Goal: Transaction & Acquisition: Book appointment/travel/reservation

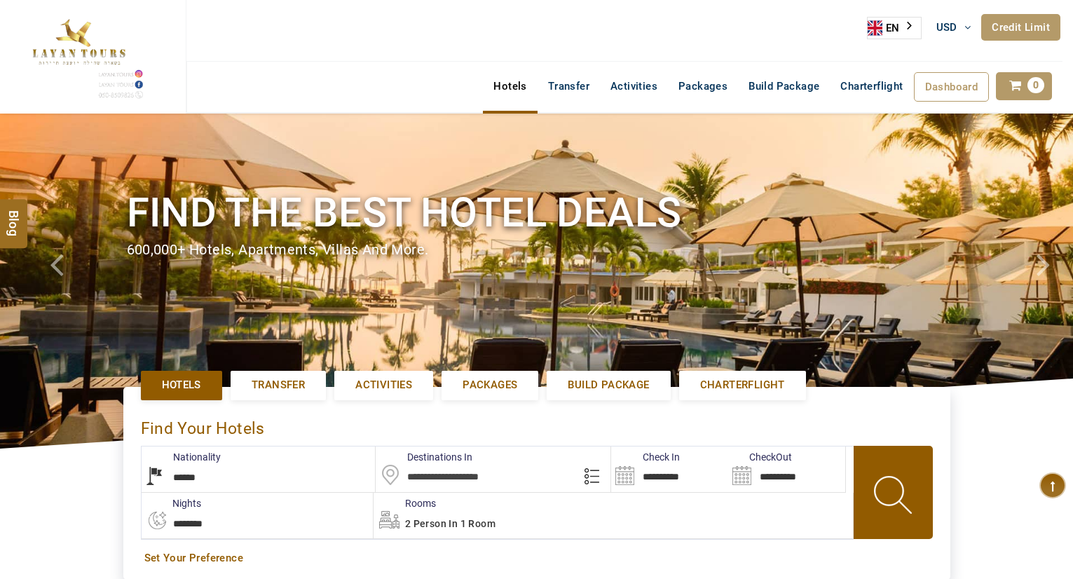
select select "******"
select select "*"
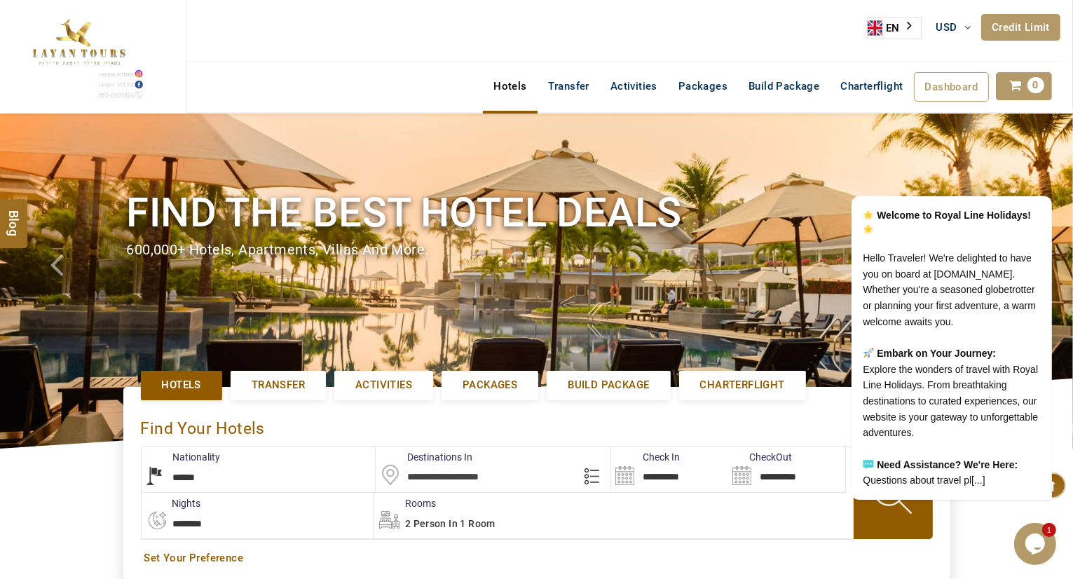
click at [489, 474] on input "text" at bounding box center [493, 469] width 235 height 46
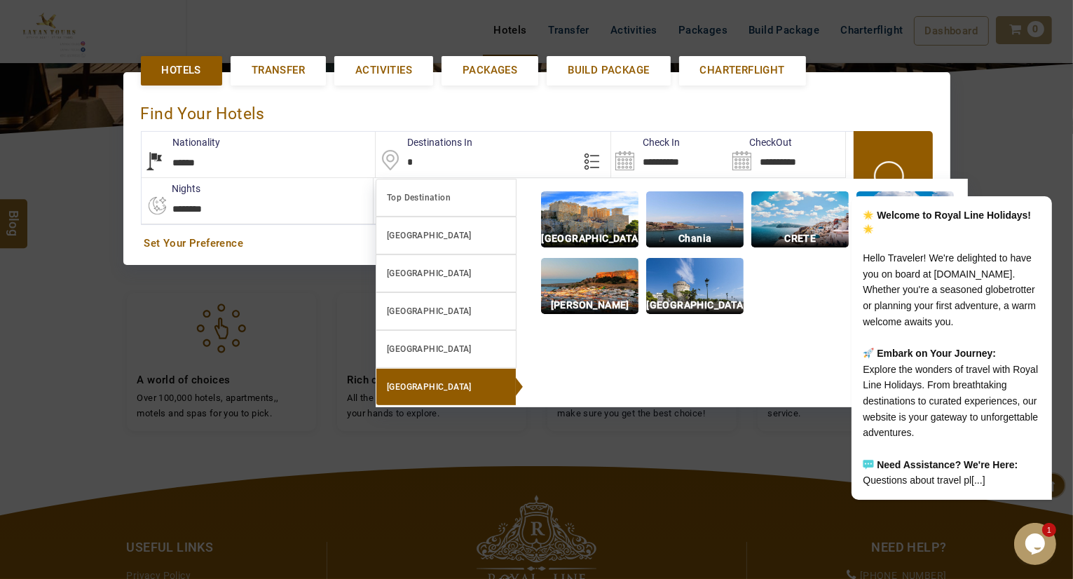
scroll to position [322, 0]
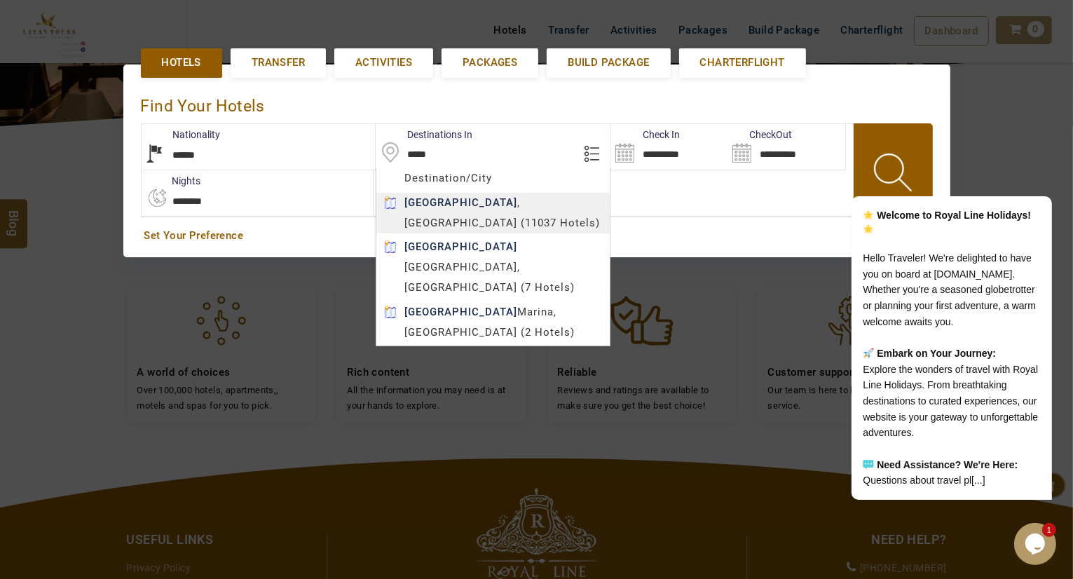
type input "*****"
click at [485, 217] on body "SHAHLA BSHARA USD AED AED EUR € USD $ INR ₹ THB ฿ IDR Rp BHD BHD TRY ₺ Credit L…" at bounding box center [536, 252] width 1073 height 1148
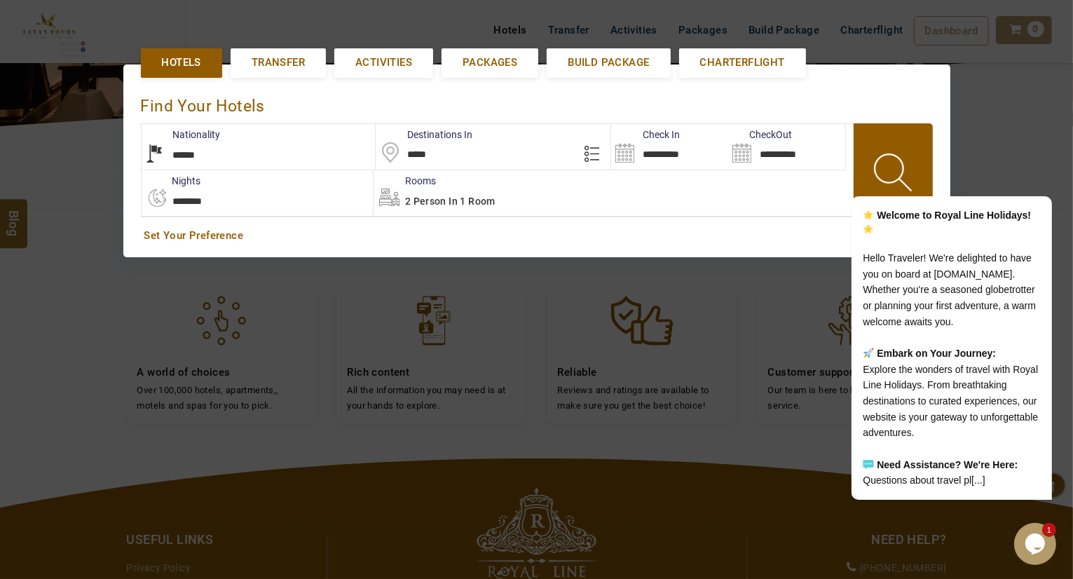
click at [663, 145] on input "**********" at bounding box center [669, 147] width 117 height 46
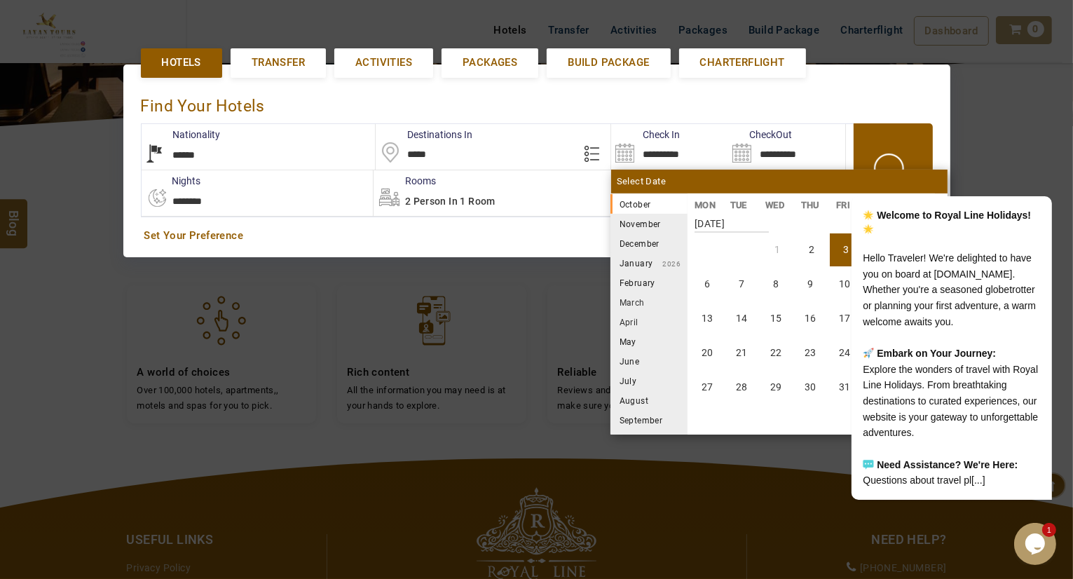
click at [634, 247] on li "December" at bounding box center [648, 243] width 77 height 20
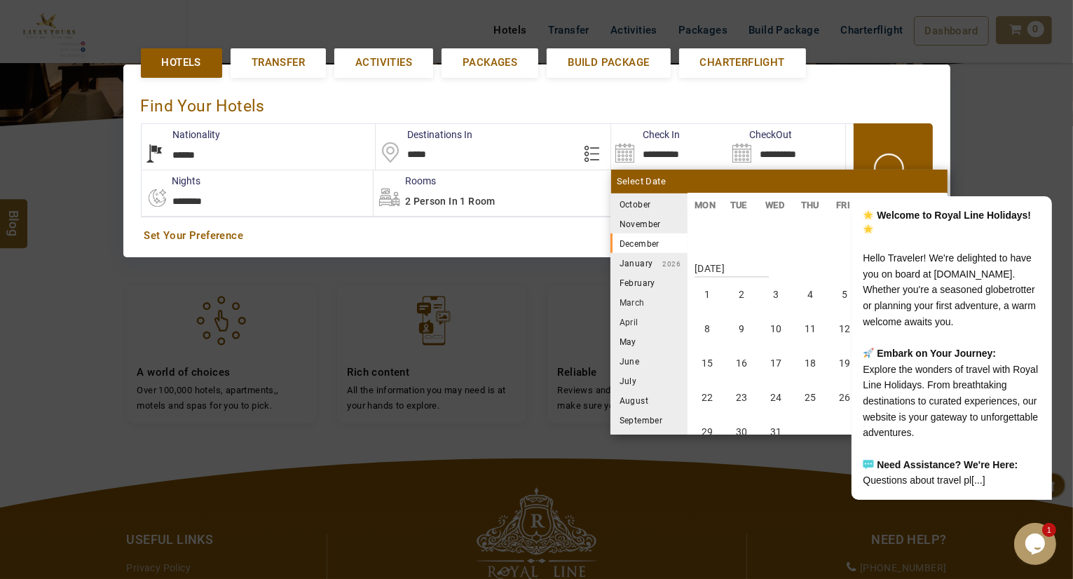
scroll to position [519, 0]
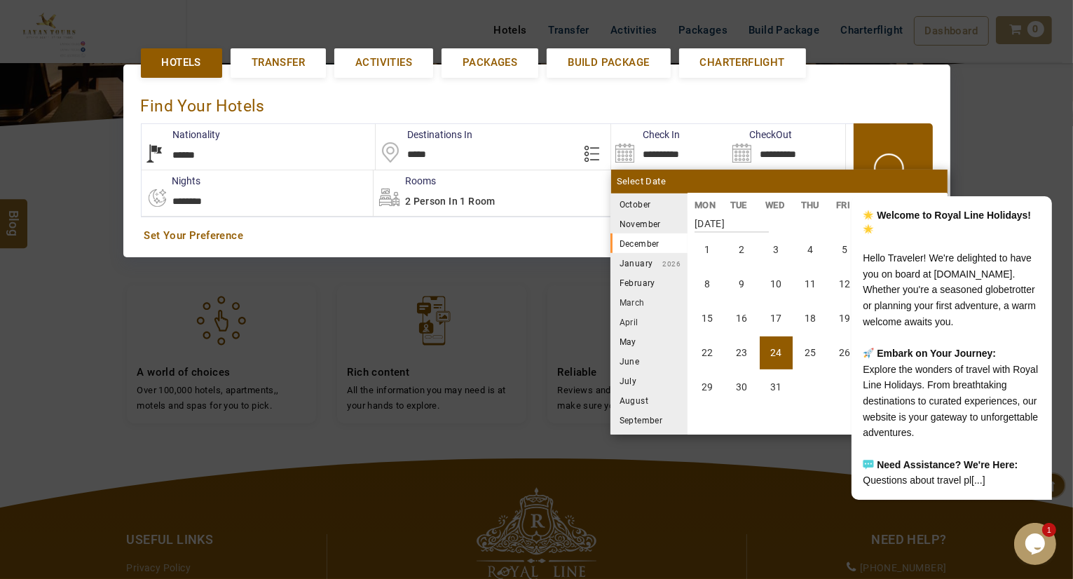
click at [777, 345] on li "24" at bounding box center [776, 352] width 33 height 33
type input "**********"
select select "*"
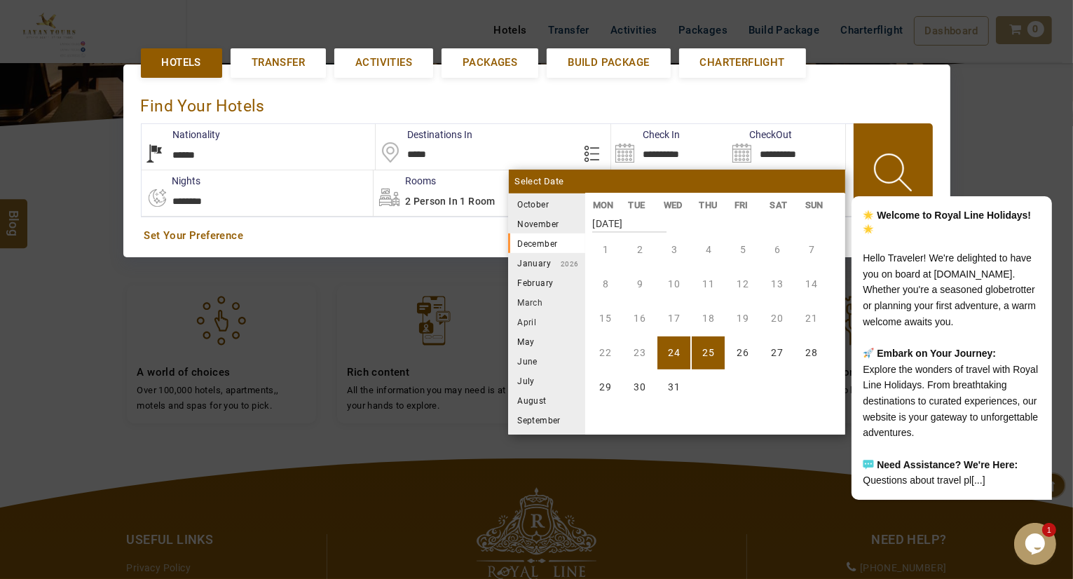
click at [529, 253] on li "January 2026" at bounding box center [546, 263] width 77 height 20
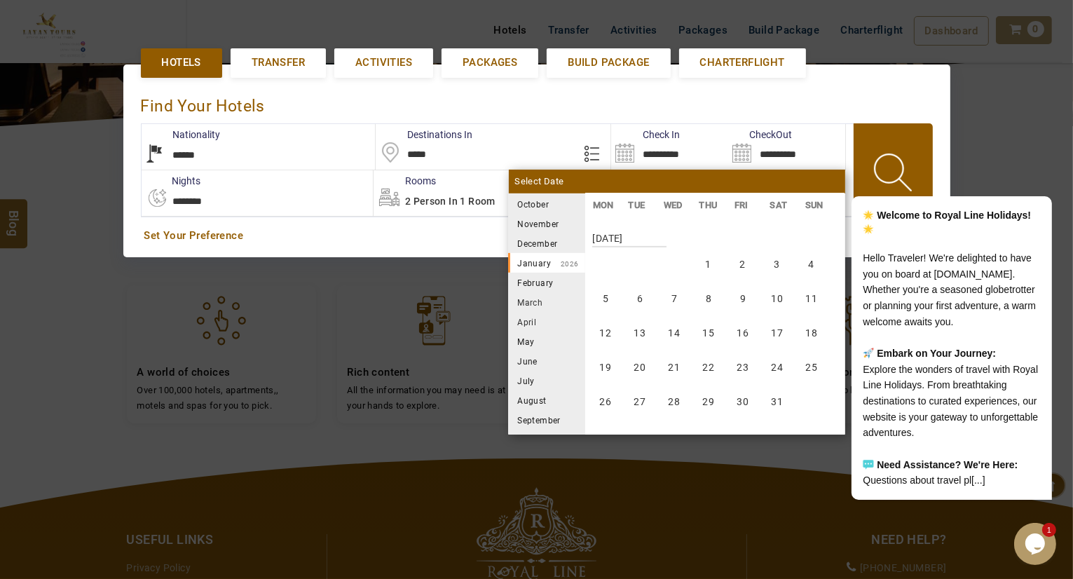
scroll to position [778, 0]
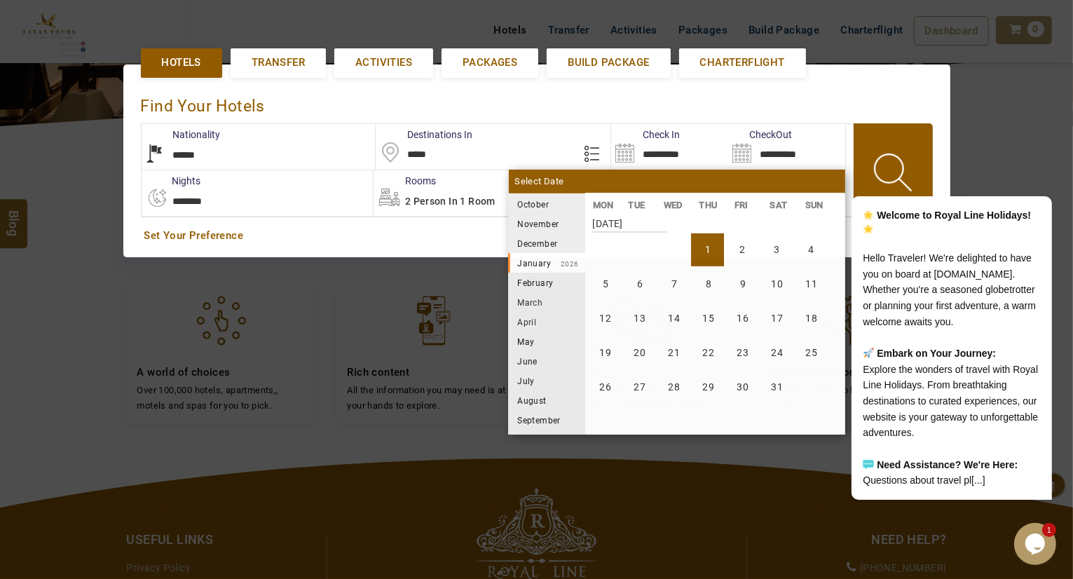
click at [712, 245] on li "1" at bounding box center [707, 249] width 33 height 33
type input "**********"
select select "*"
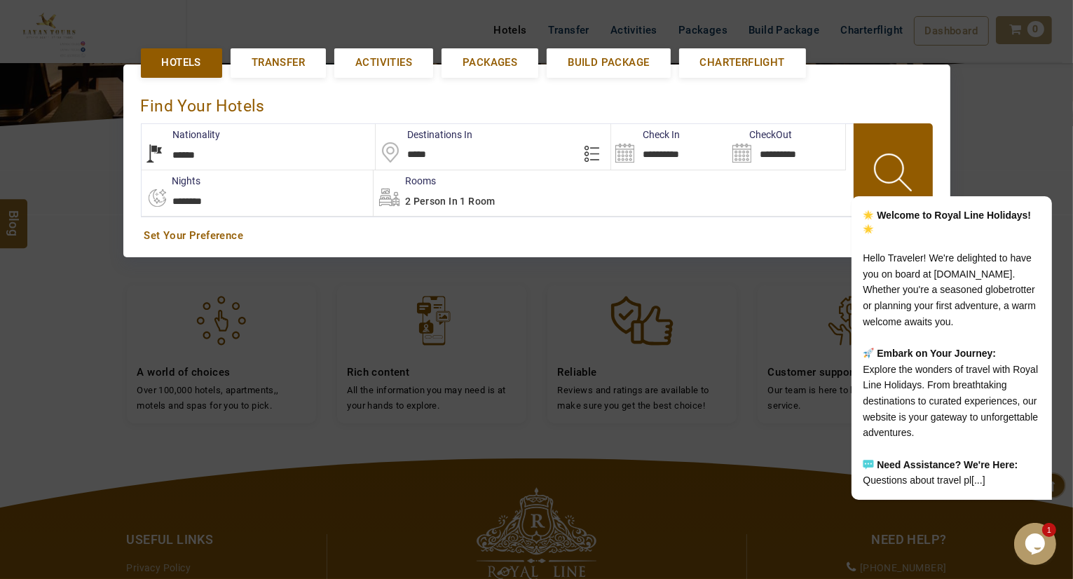
click at [437, 198] on span "2 Person in 1 Room" at bounding box center [450, 201] width 90 height 11
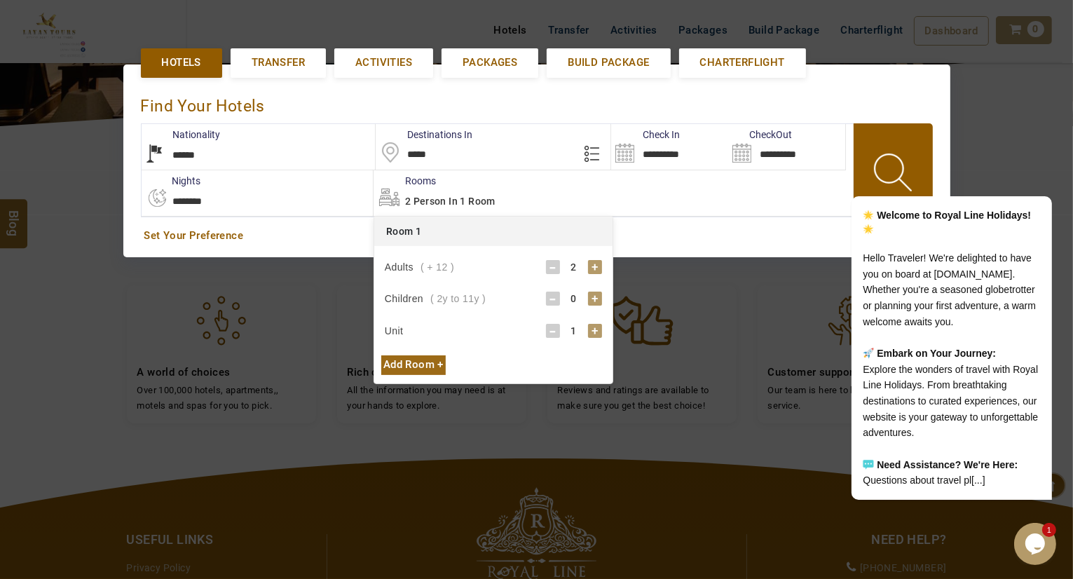
click at [426, 356] on div "Add Room +" at bounding box center [413, 364] width 64 height 19
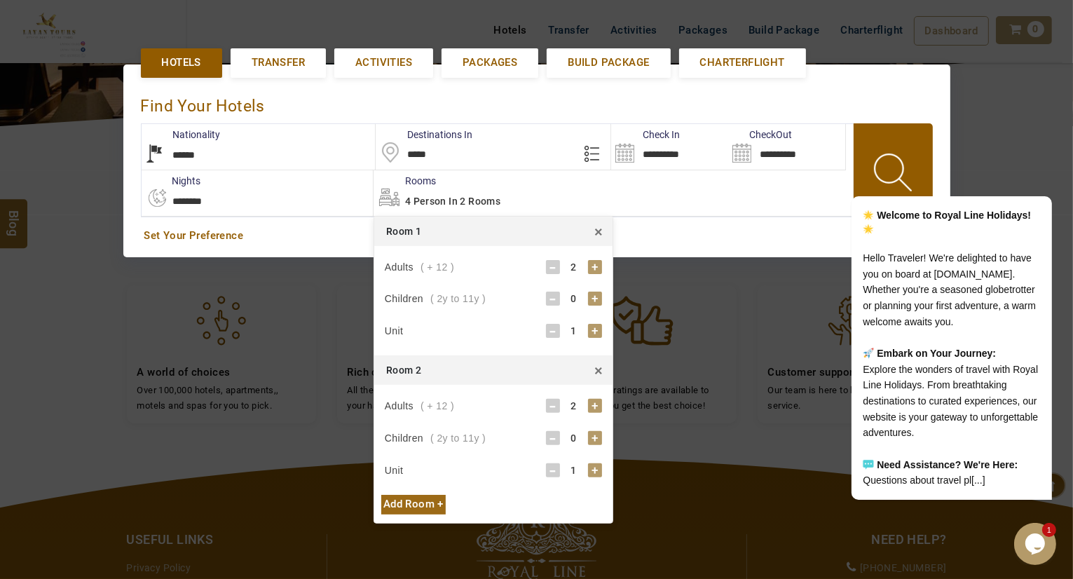
click at [590, 405] on div "+" at bounding box center [595, 406] width 14 height 14
click at [560, 404] on div "3" at bounding box center [574, 406] width 28 height 14
click at [558, 404] on div "-" at bounding box center [553, 406] width 14 height 14
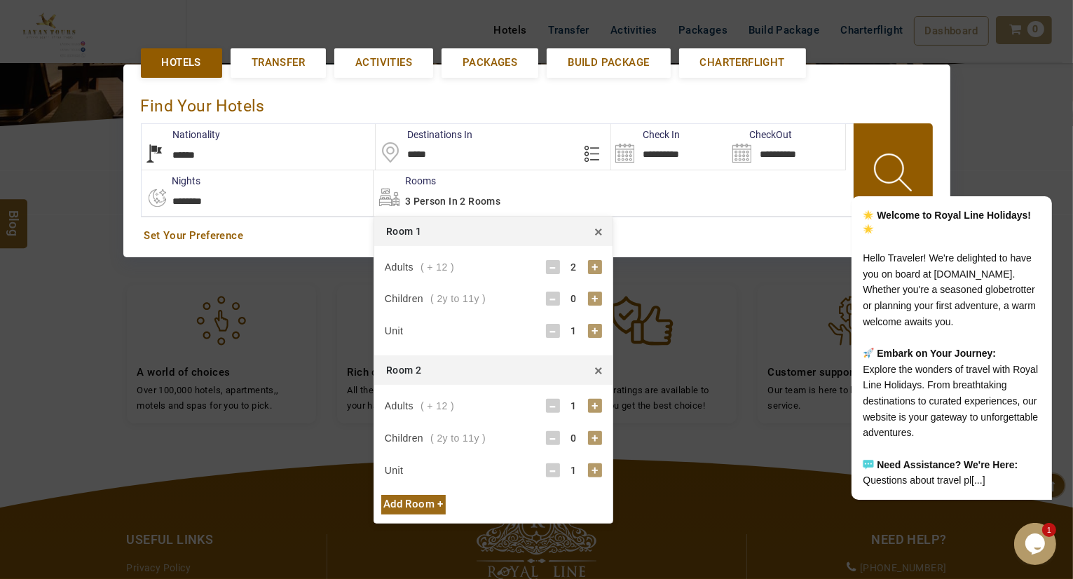
click at [598, 432] on div "+" at bounding box center [595, 438] width 14 height 14
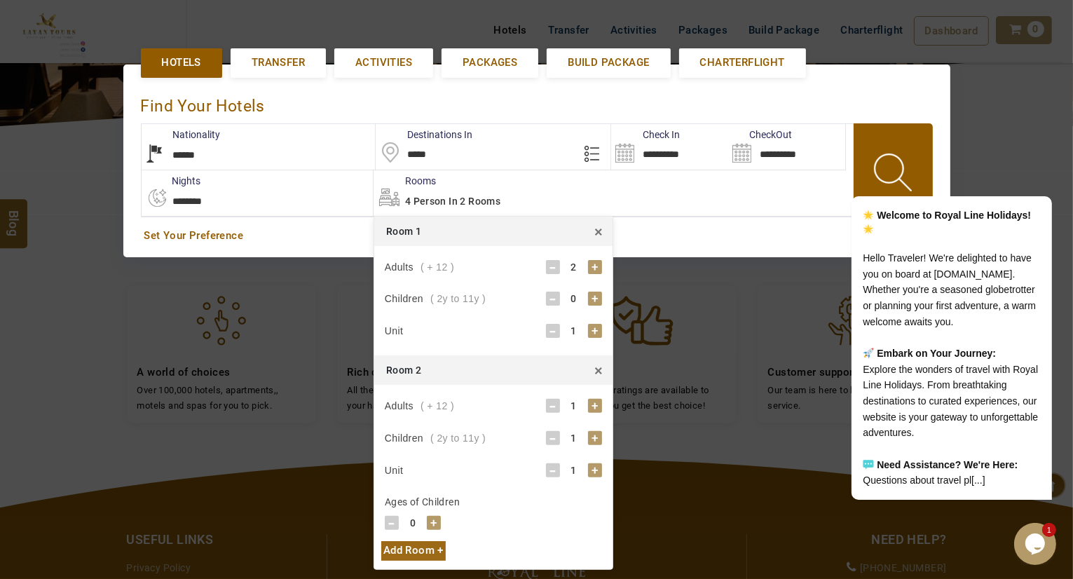
click at [598, 432] on div "+" at bounding box center [595, 438] width 14 height 14
click at [432, 519] on div "+" at bounding box center [434, 523] width 14 height 14
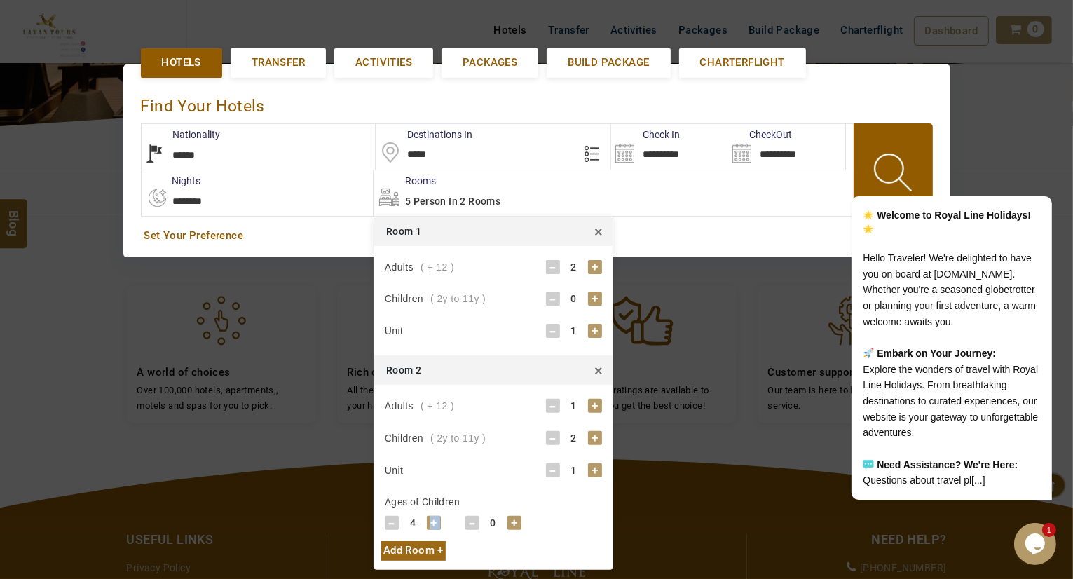
click at [432, 519] on div "+" at bounding box center [434, 523] width 14 height 14
click at [514, 520] on div "+" at bounding box center [514, 523] width 14 height 14
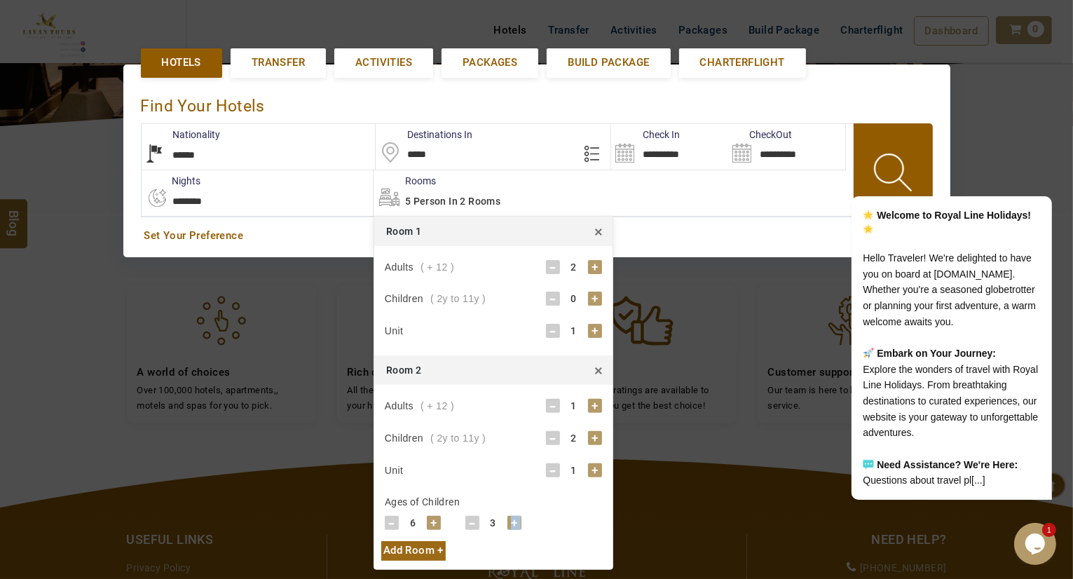
click at [514, 520] on div "+" at bounding box center [514, 523] width 14 height 14
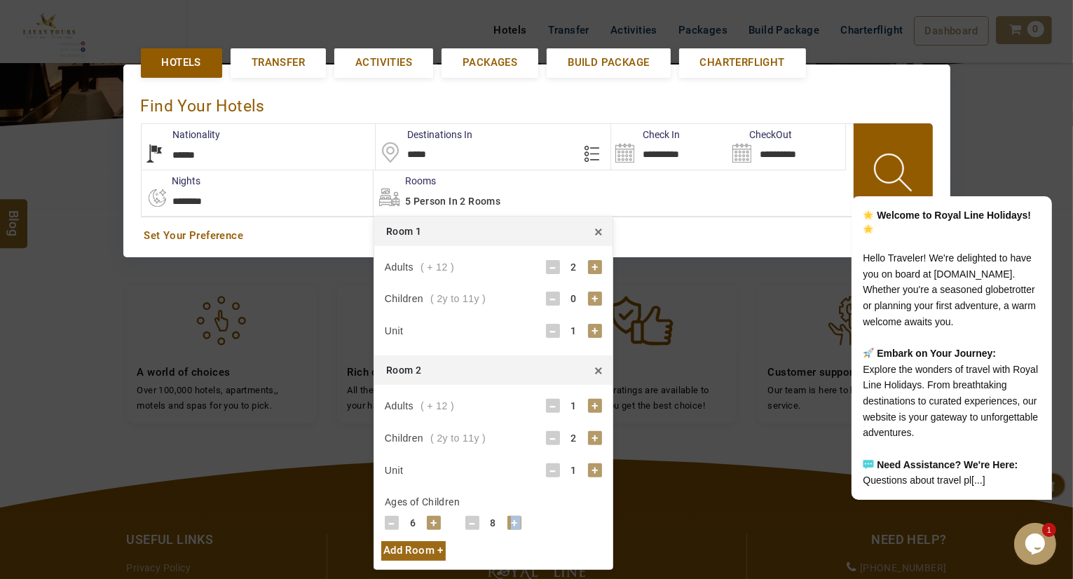
click at [514, 520] on div "+" at bounding box center [514, 523] width 14 height 14
click at [649, 460] on div at bounding box center [536, 289] width 1073 height 579
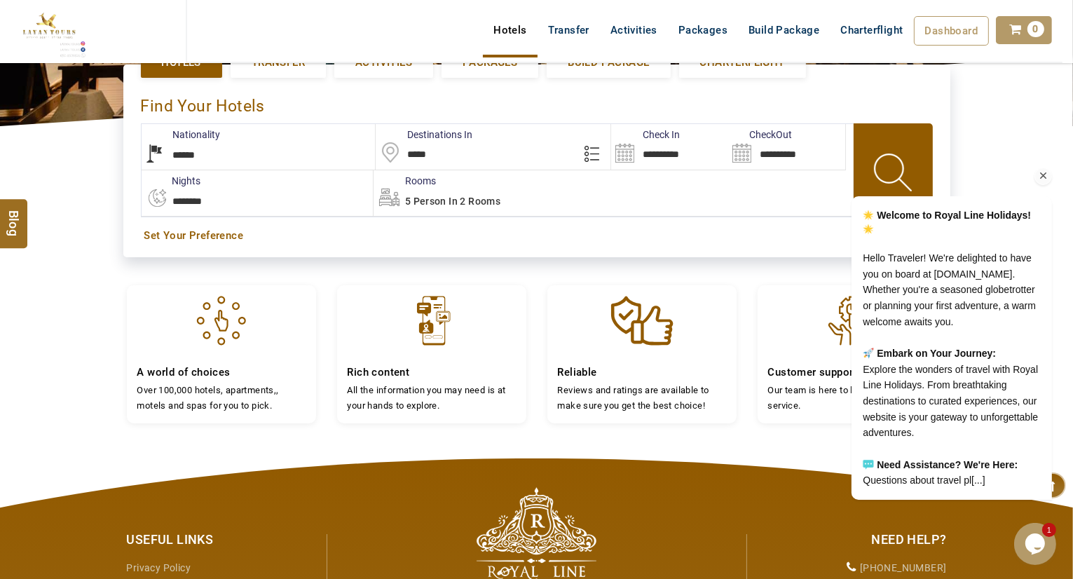
click at [865, 142] on div "Welcome to Royal Line Holidays! Hello Traveler! We're delighted to have you on …" at bounding box center [932, 287] width 252 height 451
click at [1045, 169] on icon "Chat attention grabber" at bounding box center [1042, 175] width 13 height 13
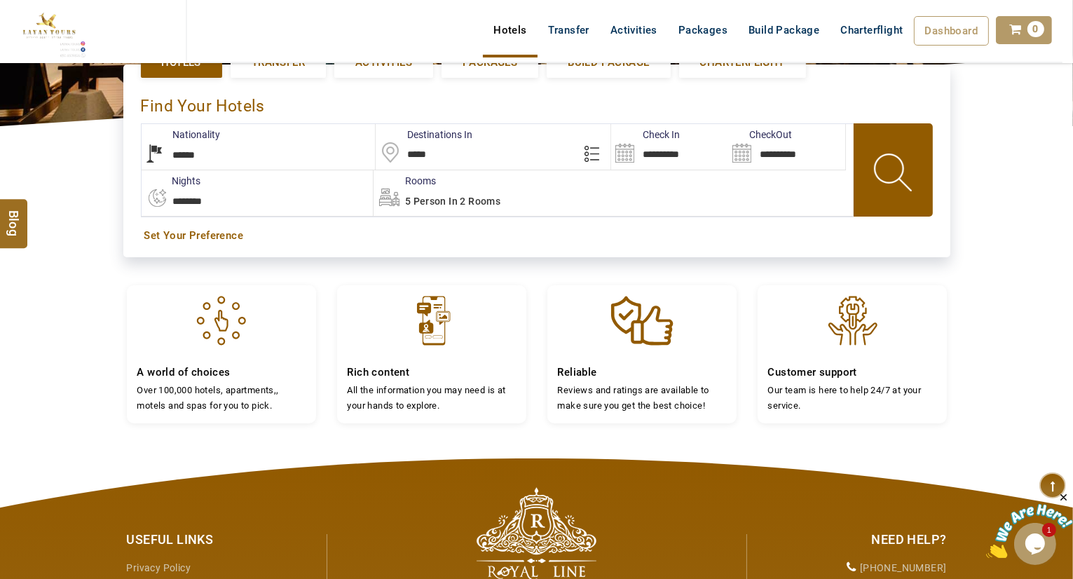
click at [902, 161] on span at bounding box center [894, 174] width 63 height 69
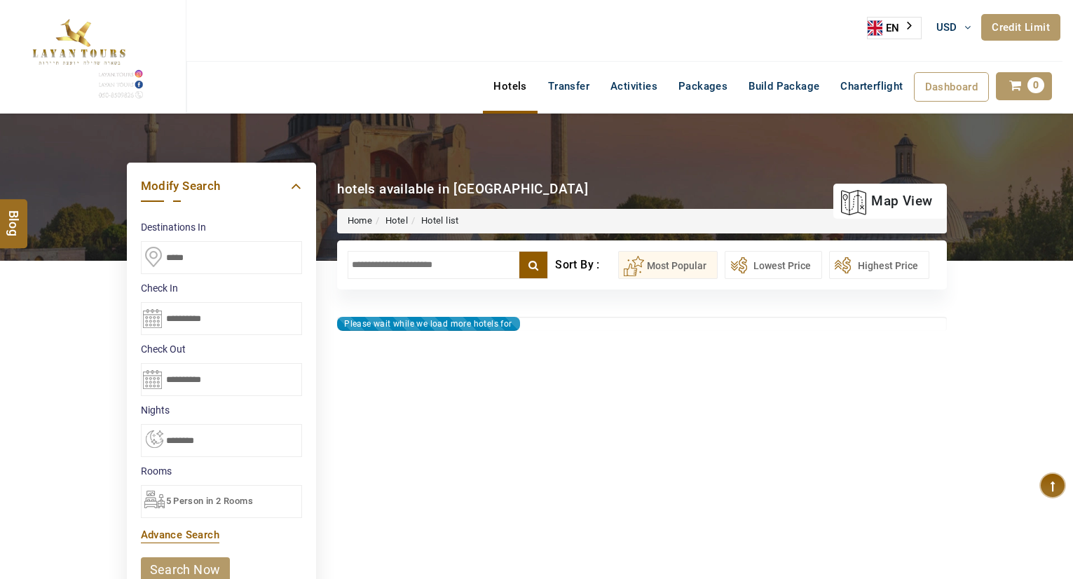
select select "*"
type input "**********"
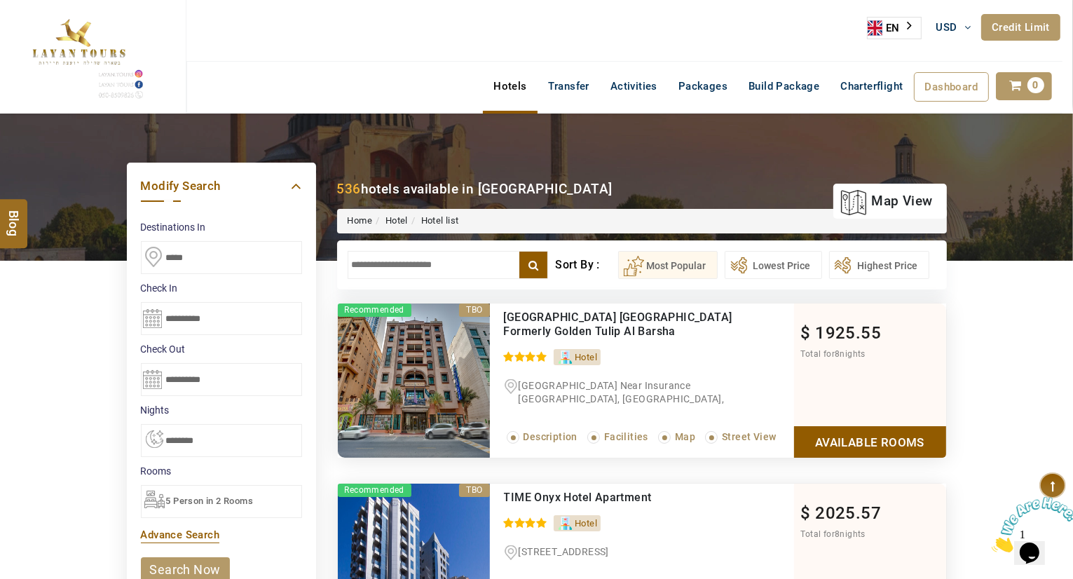
click at [374, 241] on div "**********" at bounding box center [642, 264] width 610 height 49
click at [265, 500] on div "5 Person in 2 Rooms" at bounding box center [221, 501] width 161 height 33
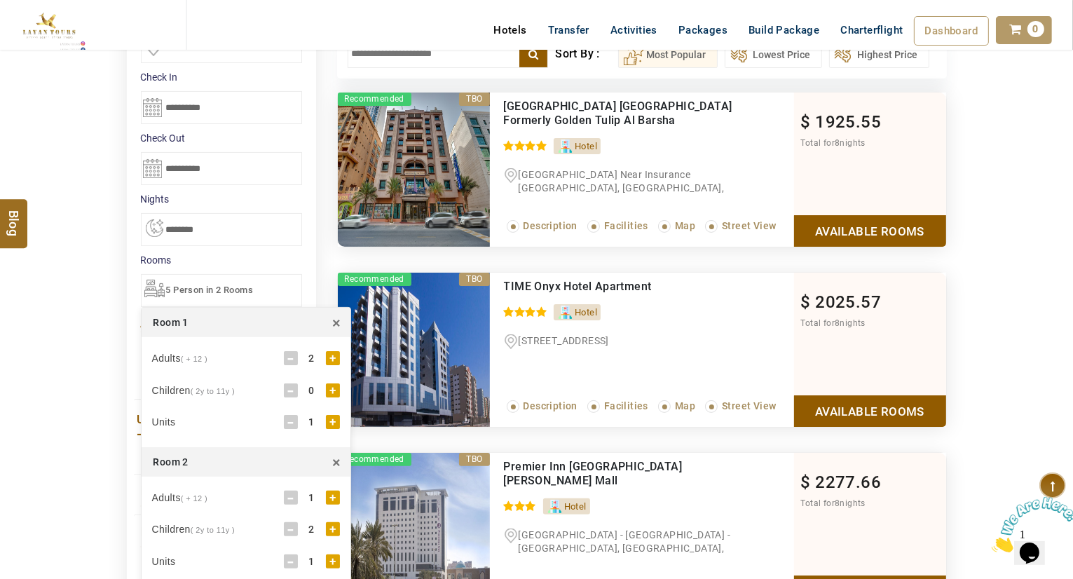
scroll to position [336, 0]
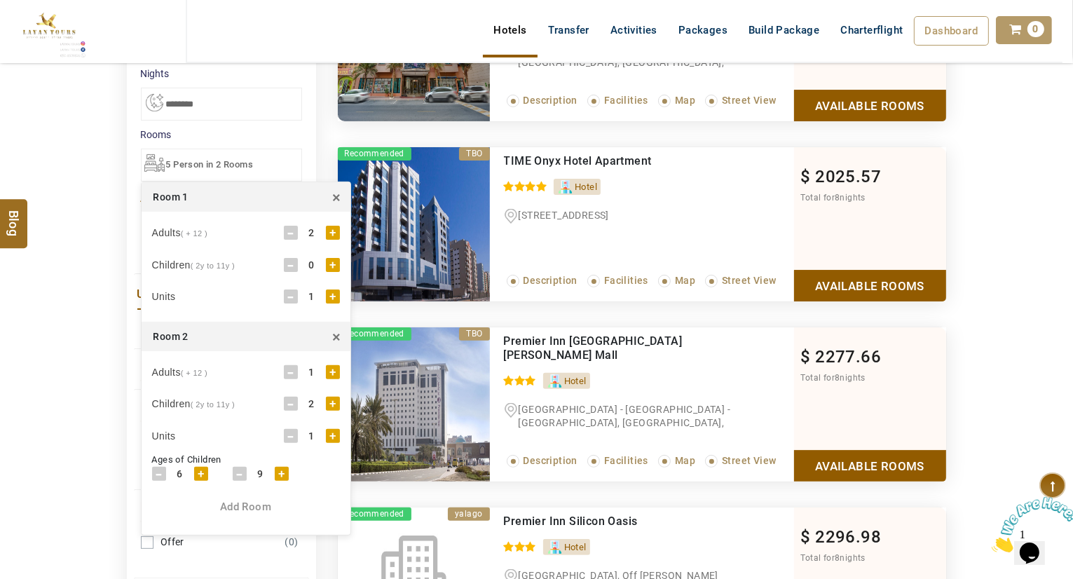
click at [336, 329] on span "×" at bounding box center [336, 337] width 8 height 22
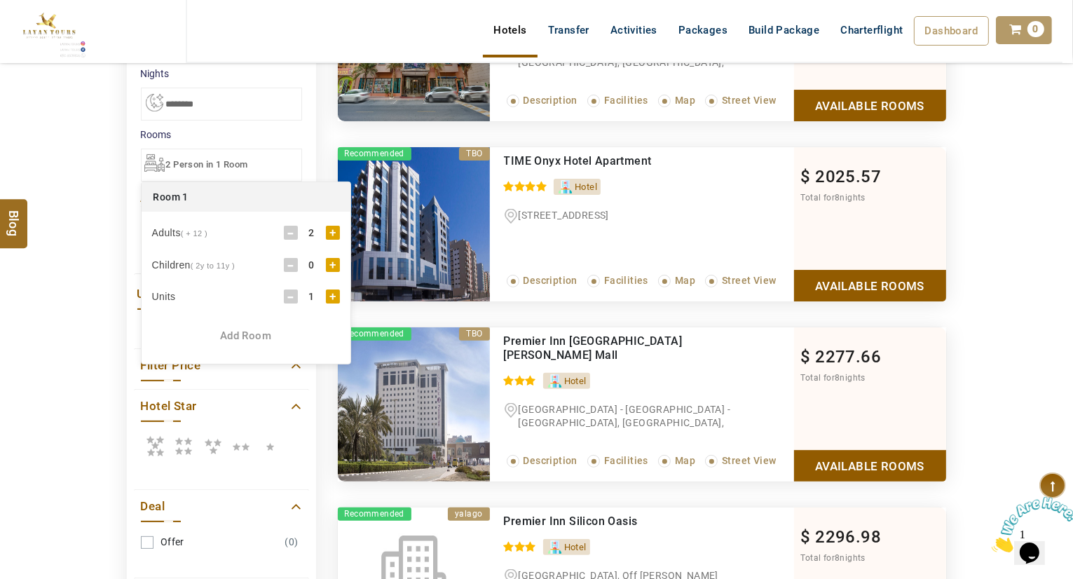
click at [331, 229] on div "+" at bounding box center [333, 233] width 14 height 14
click at [331, 263] on div "+" at bounding box center [333, 265] width 14 height 14
click at [201, 327] on div "+" at bounding box center [201, 334] width 14 height 14
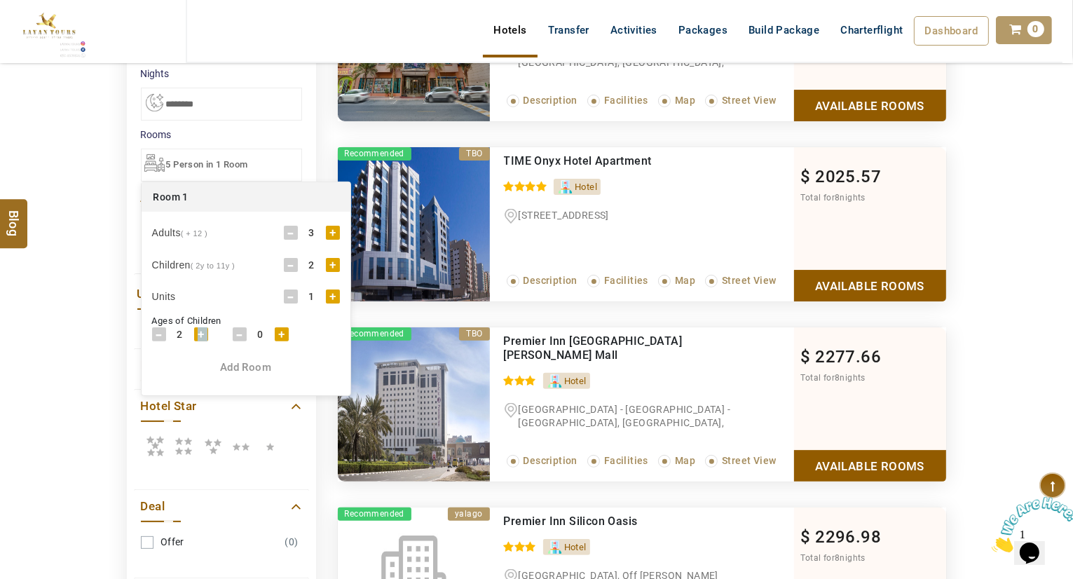
click at [201, 327] on div "+" at bounding box center [201, 334] width 14 height 14
click at [277, 333] on div "+" at bounding box center [282, 334] width 14 height 14
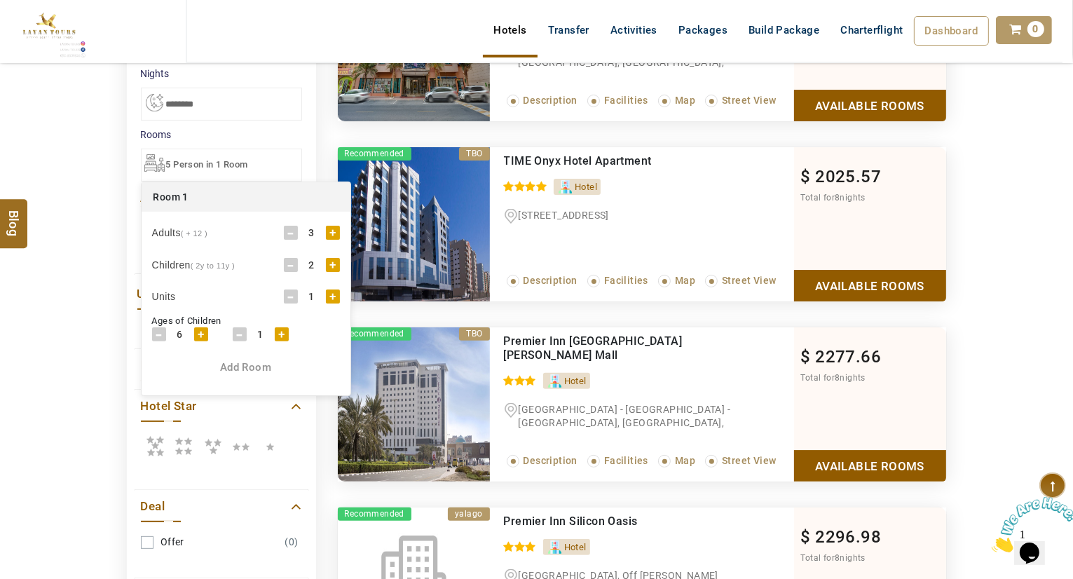
click at [284, 332] on div "+" at bounding box center [282, 334] width 14 height 14
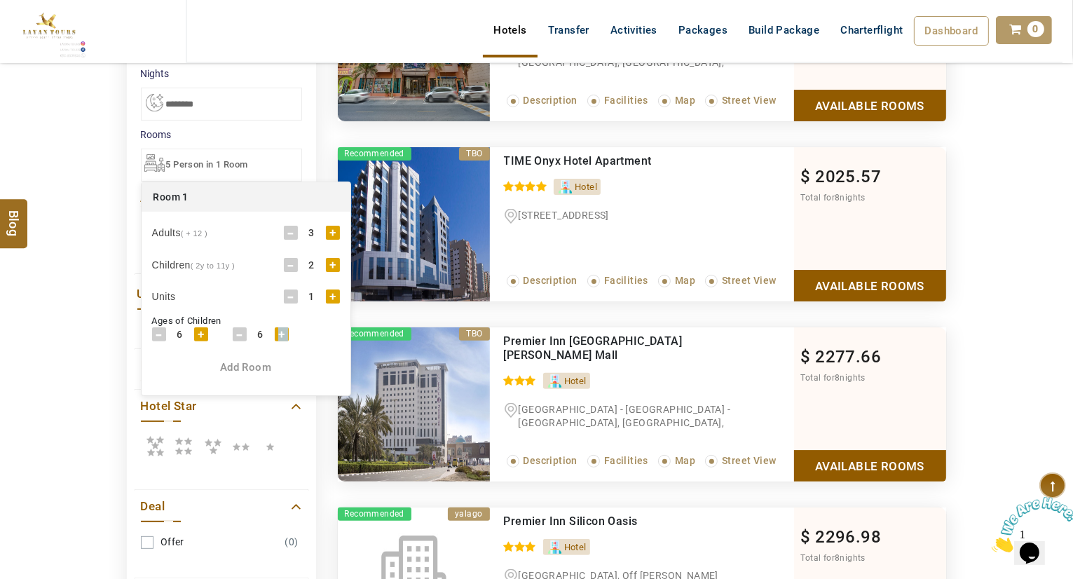
click at [284, 332] on div "+" at bounding box center [282, 334] width 14 height 14
click at [320, 135] on div "**********" at bounding box center [221, 390] width 210 height 848
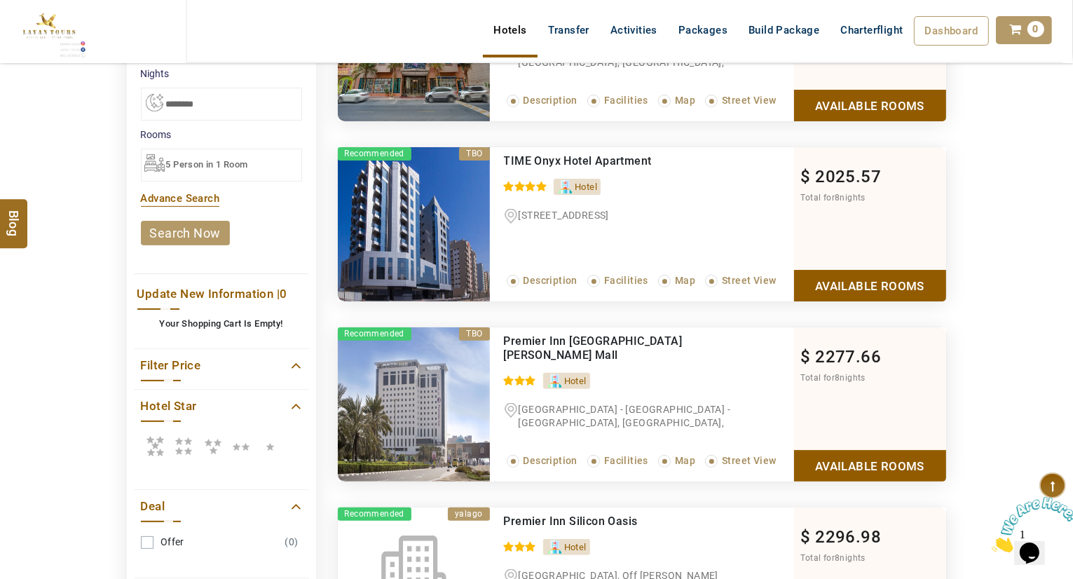
click at [192, 225] on link "search now" at bounding box center [185, 233] width 89 height 25
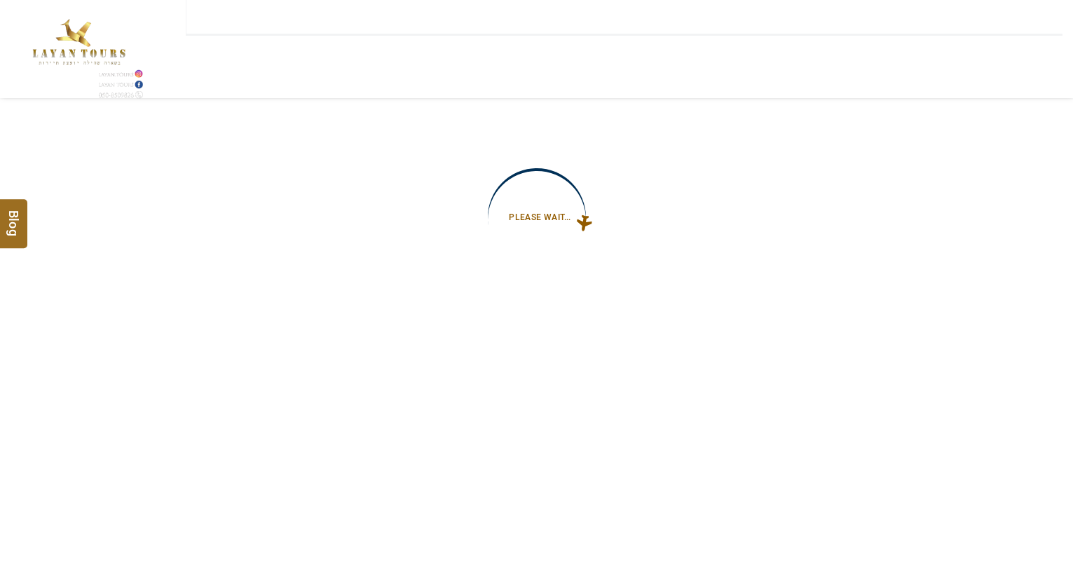
type input "**********"
select select "*"
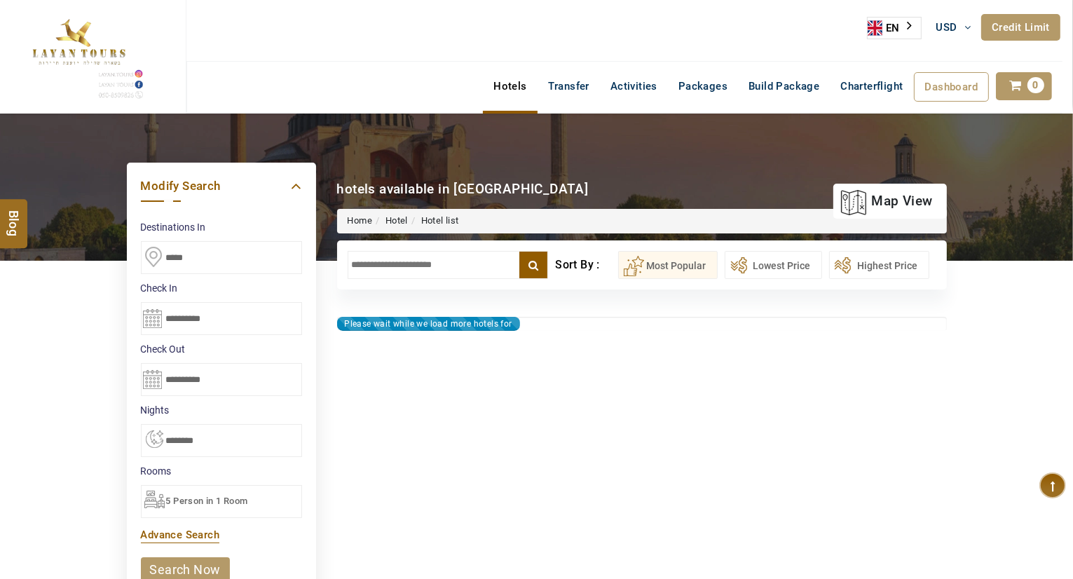
type input "**********"
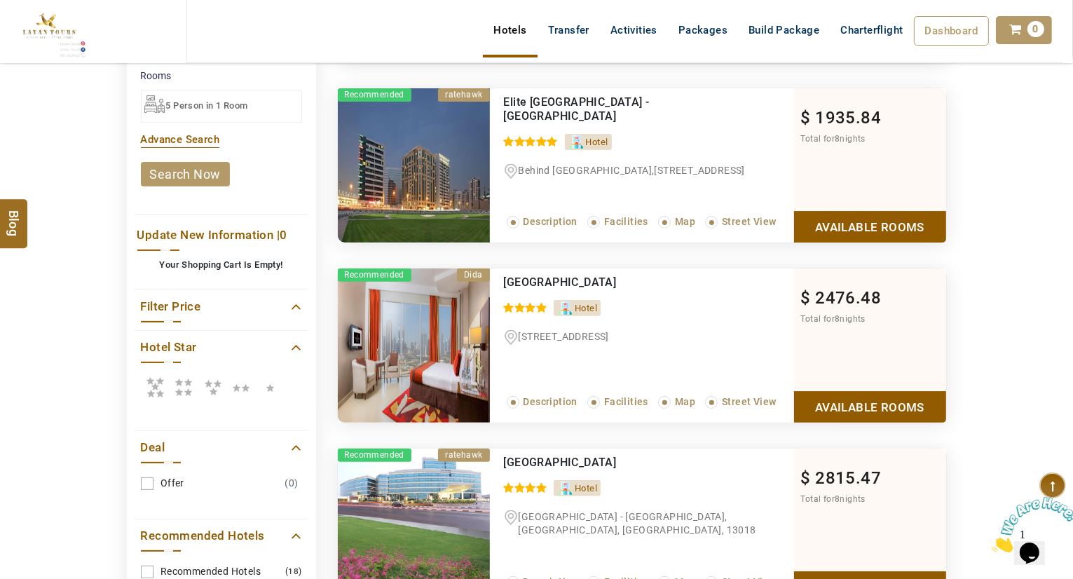
scroll to position [313, 0]
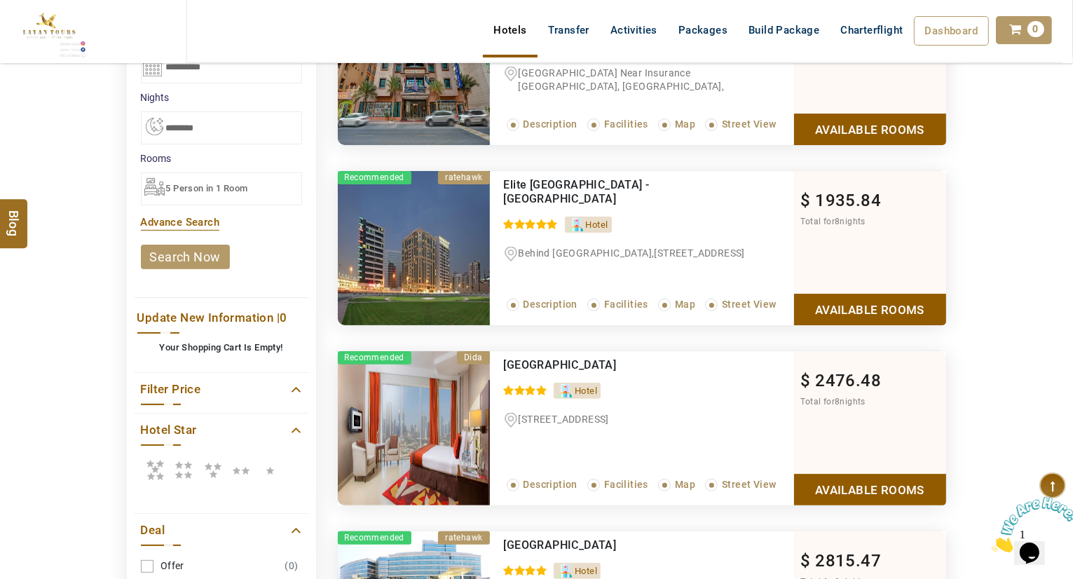
click at [879, 301] on link "Available Rooms" at bounding box center [870, 310] width 152 height 32
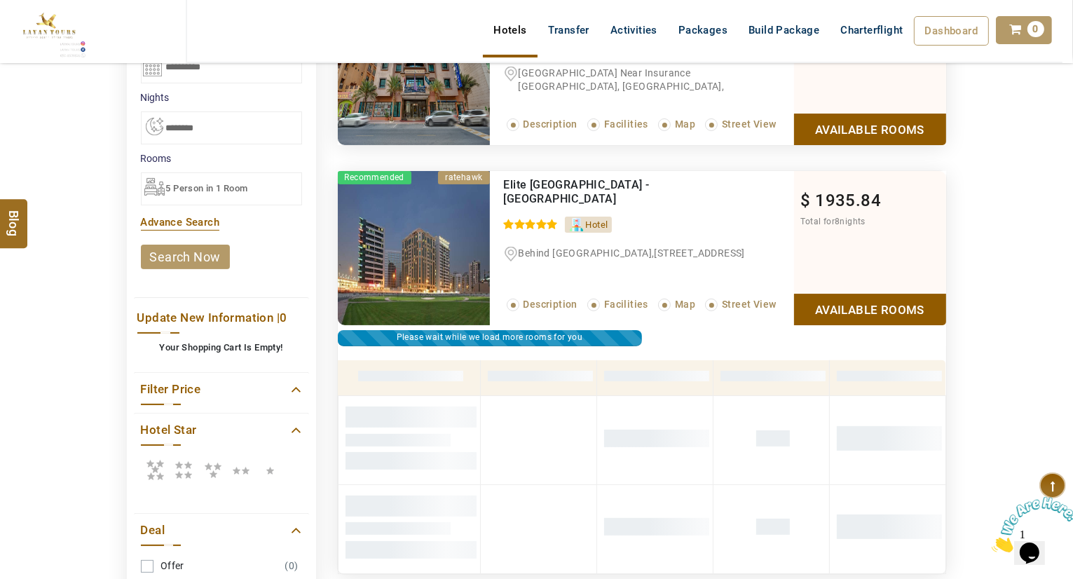
scroll to position [447, 0]
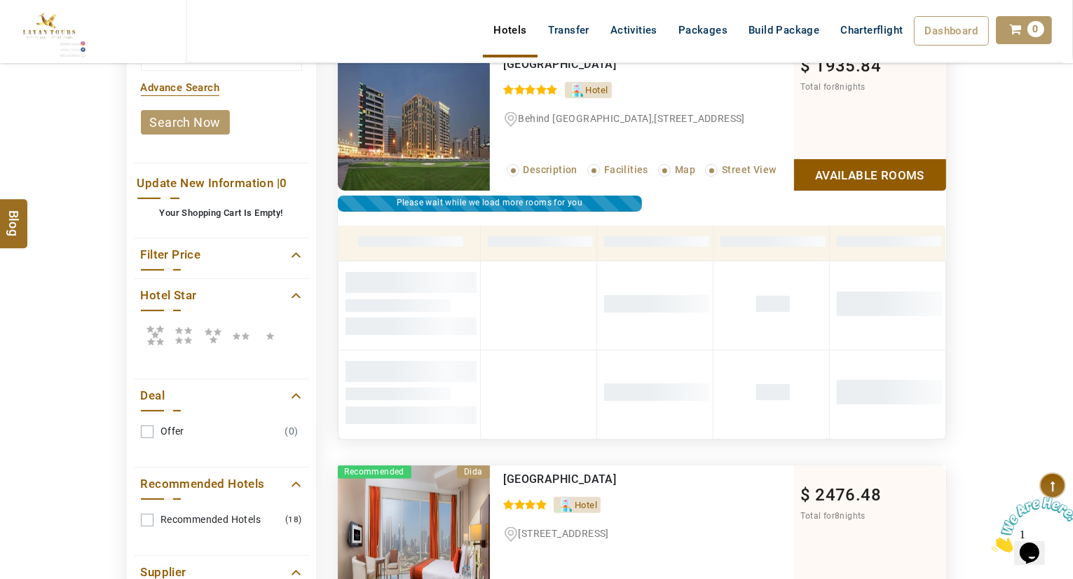
click at [879, 301] on link at bounding box center [889, 304] width 105 height 25
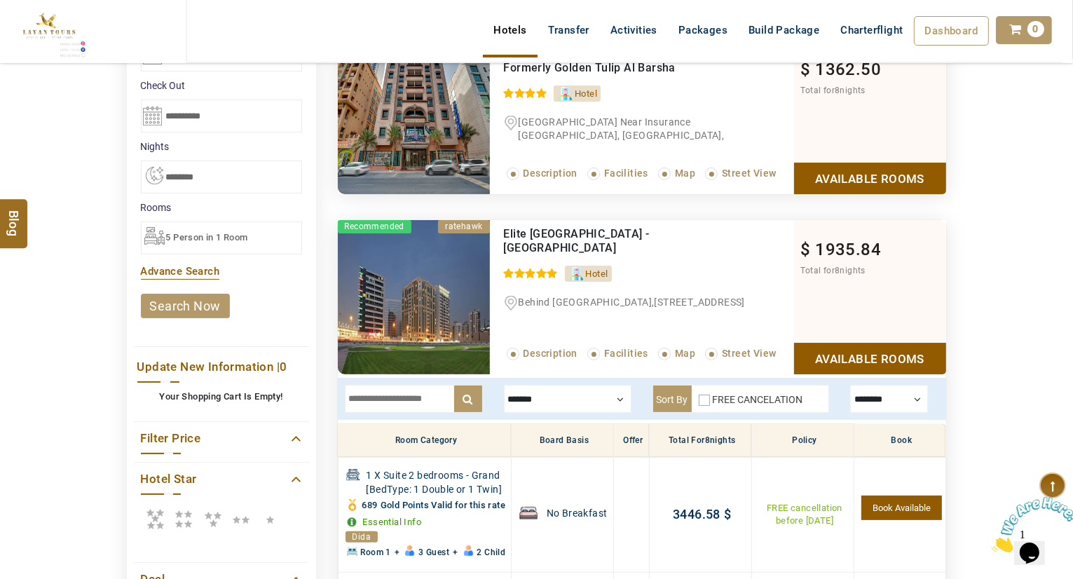
scroll to position [386, 0]
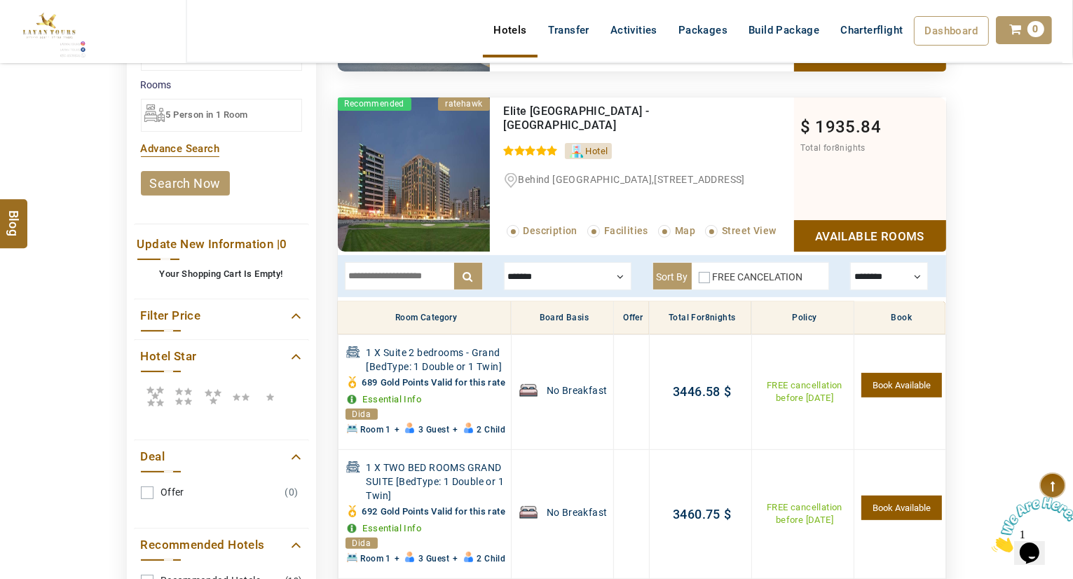
click at [594, 285] on div at bounding box center [568, 276] width 128 height 28
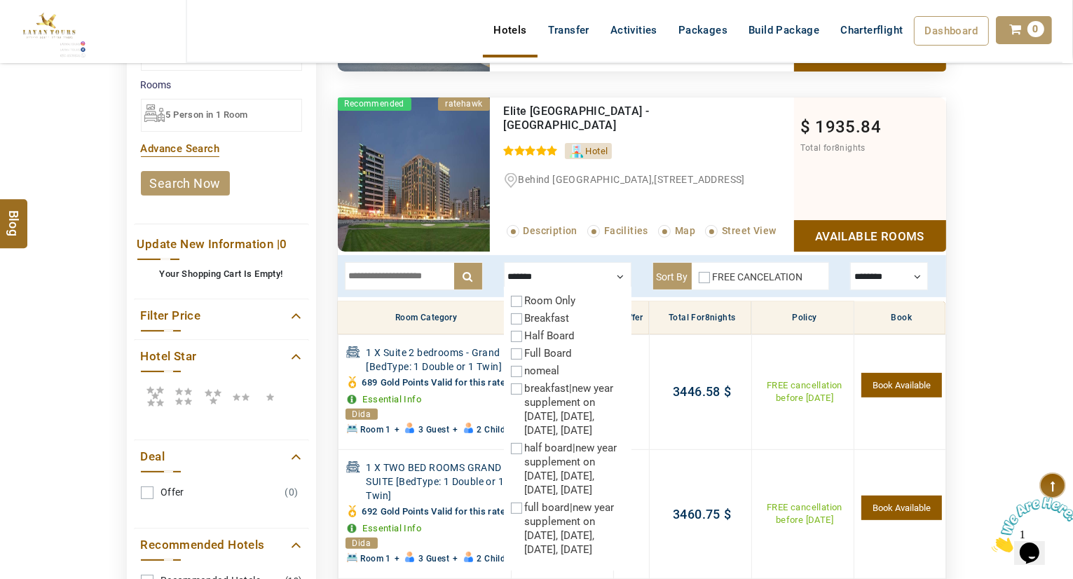
click at [521, 318] on div "Breakfast" at bounding box center [568, 318] width 114 height 14
click at [570, 277] on div at bounding box center [568, 276] width 128 height 28
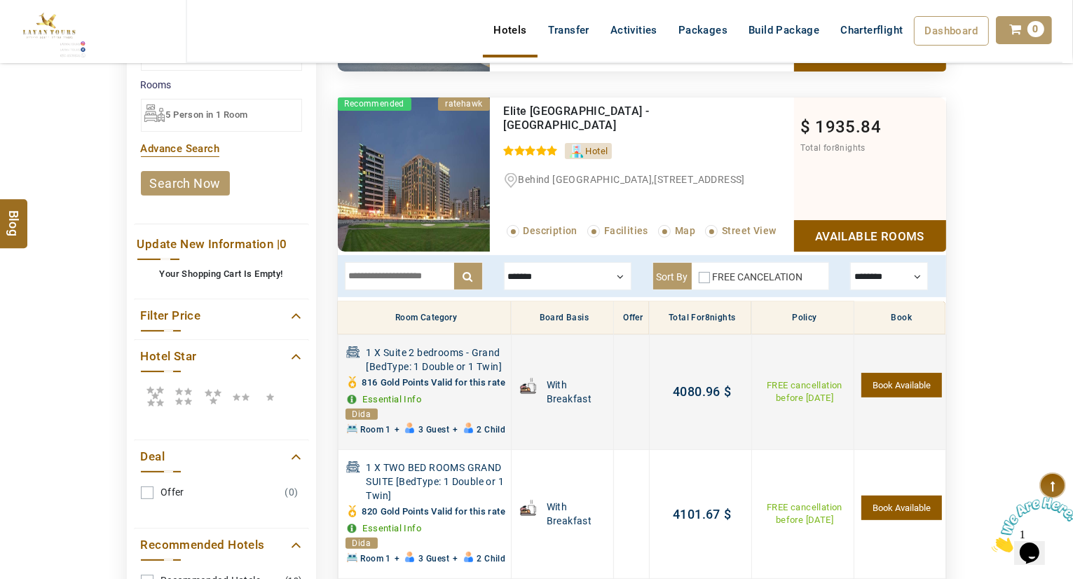
click at [889, 392] on link "Book Available" at bounding box center [901, 385] width 80 height 25
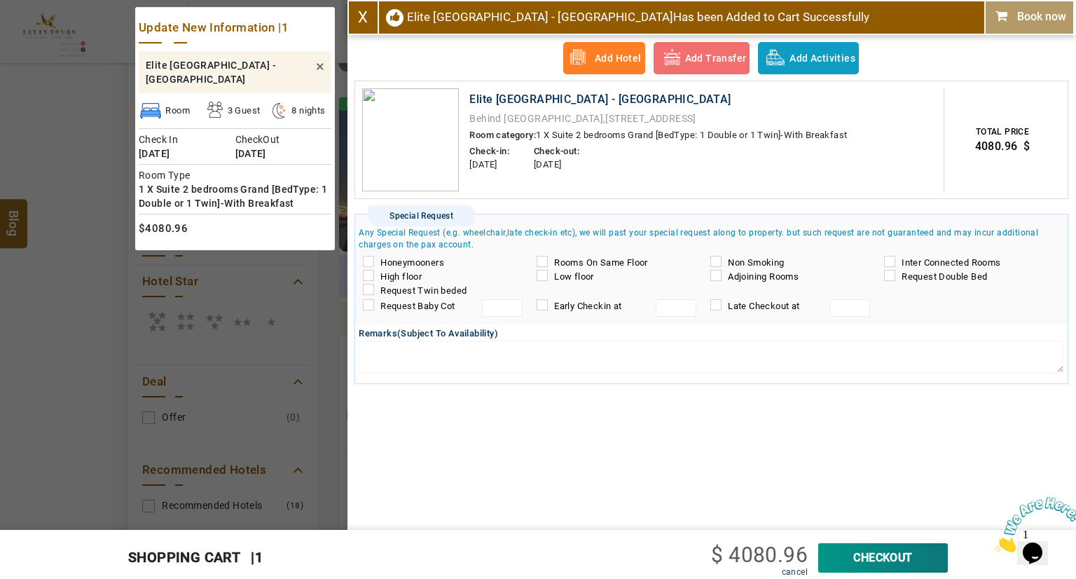
click at [358, 22] on link "X" at bounding box center [363, 17] width 10 height 18
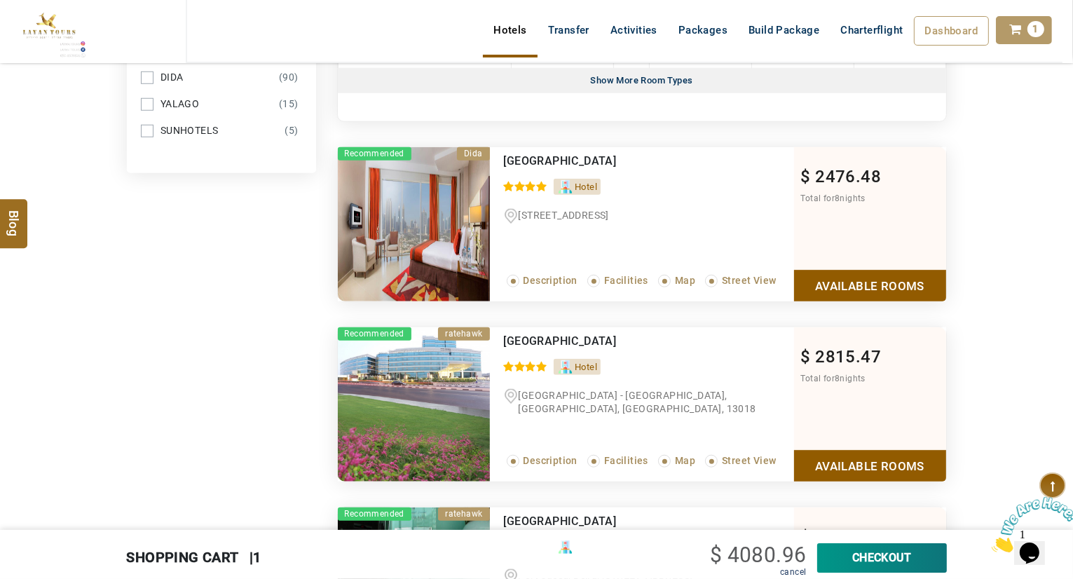
scroll to position [1240, 0]
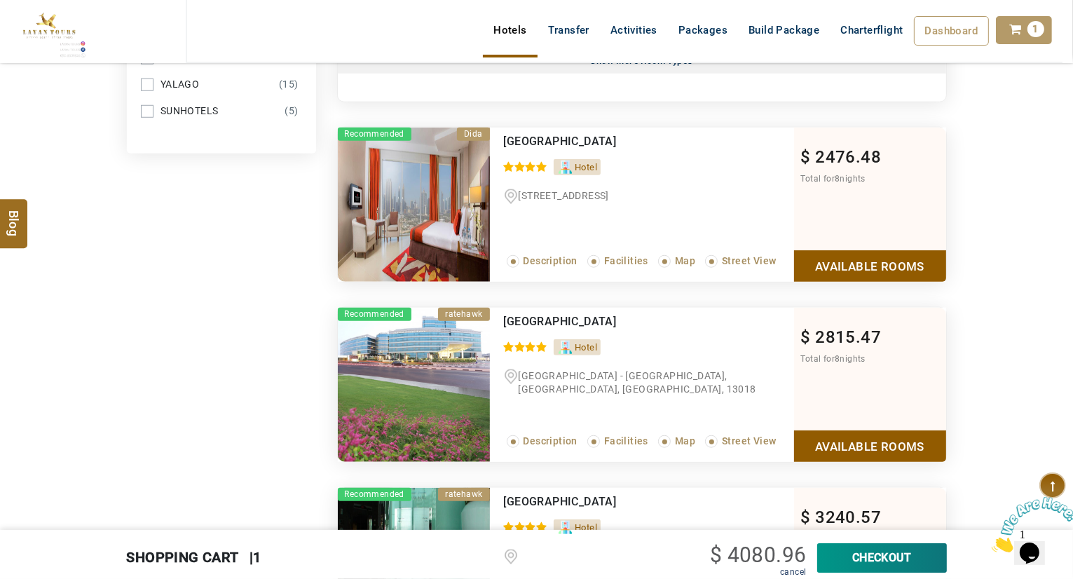
click at [897, 282] on link "Available Rooms" at bounding box center [870, 266] width 152 height 32
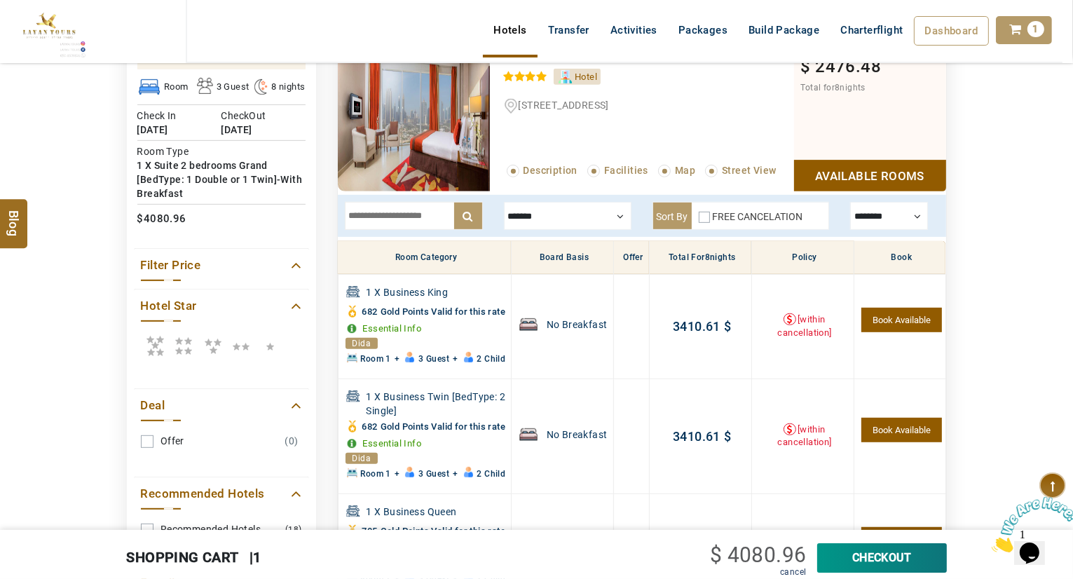
click at [880, 170] on link "Available Rooms" at bounding box center [870, 176] width 152 height 32
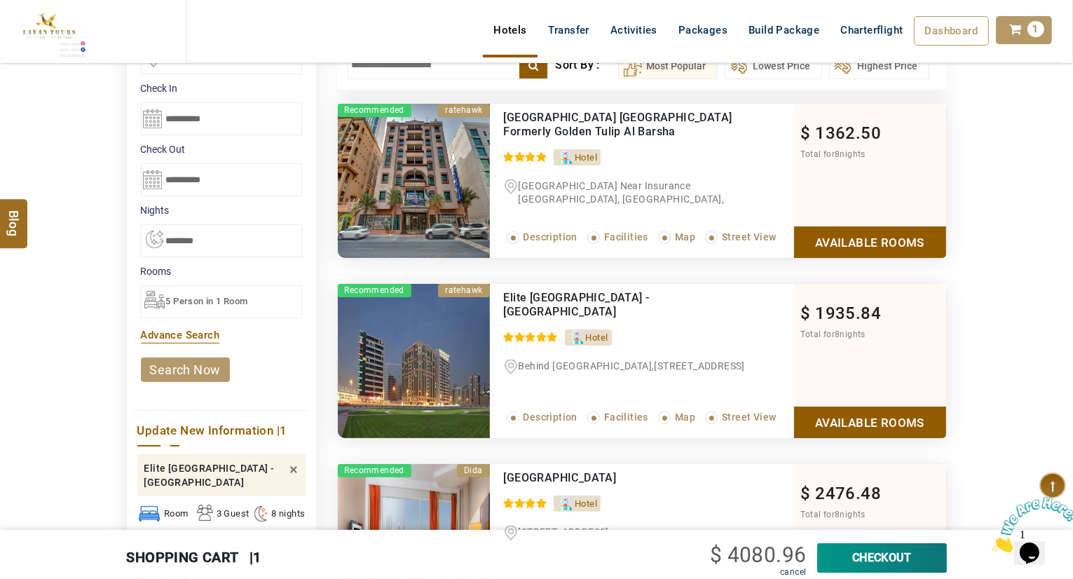
scroll to position [135, 0]
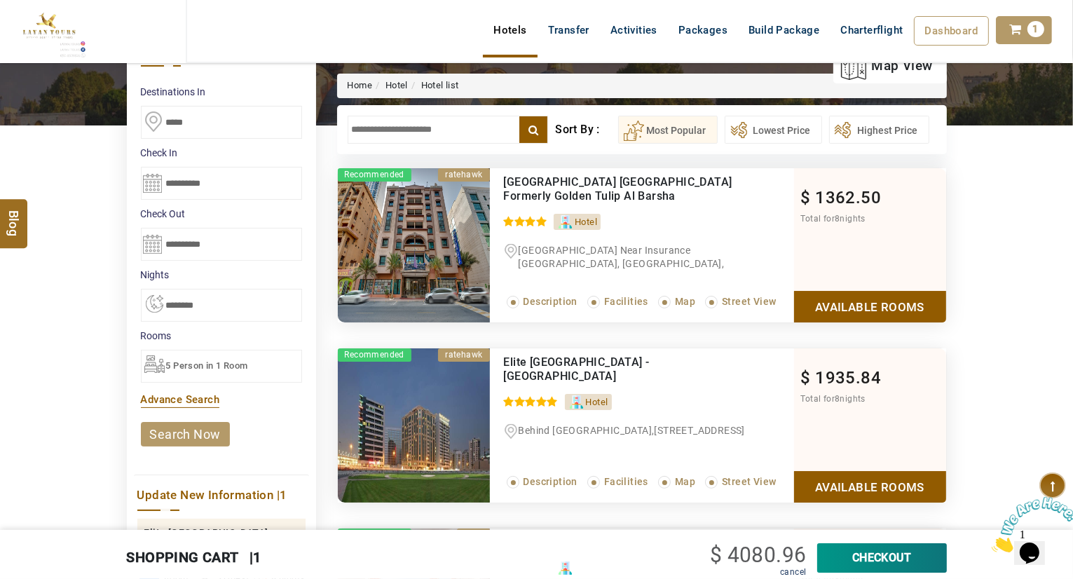
click at [263, 362] on div "5 Person in 1 Room" at bounding box center [221, 366] width 161 height 33
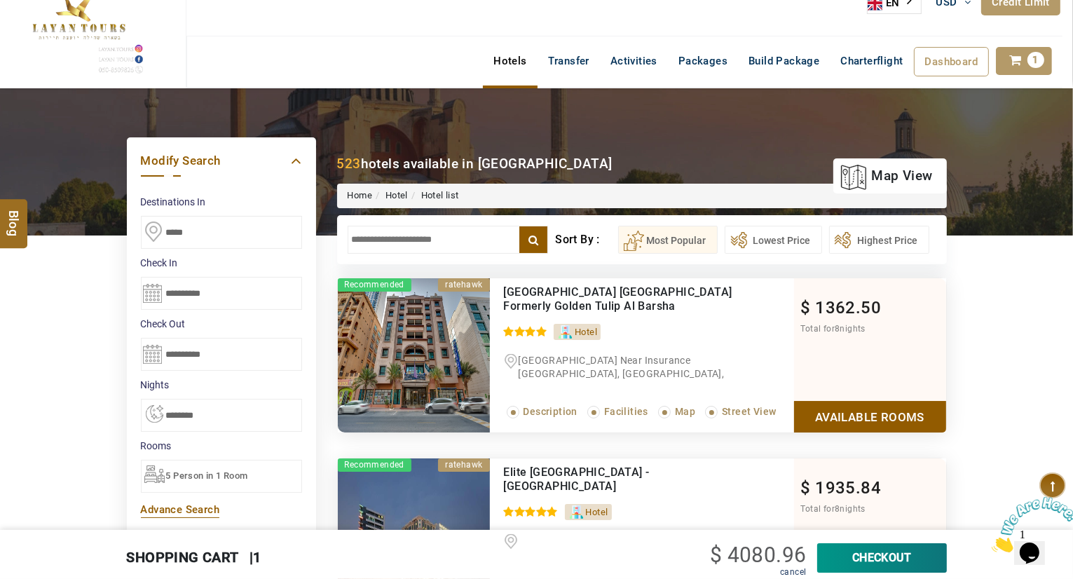
scroll to position [23, 0]
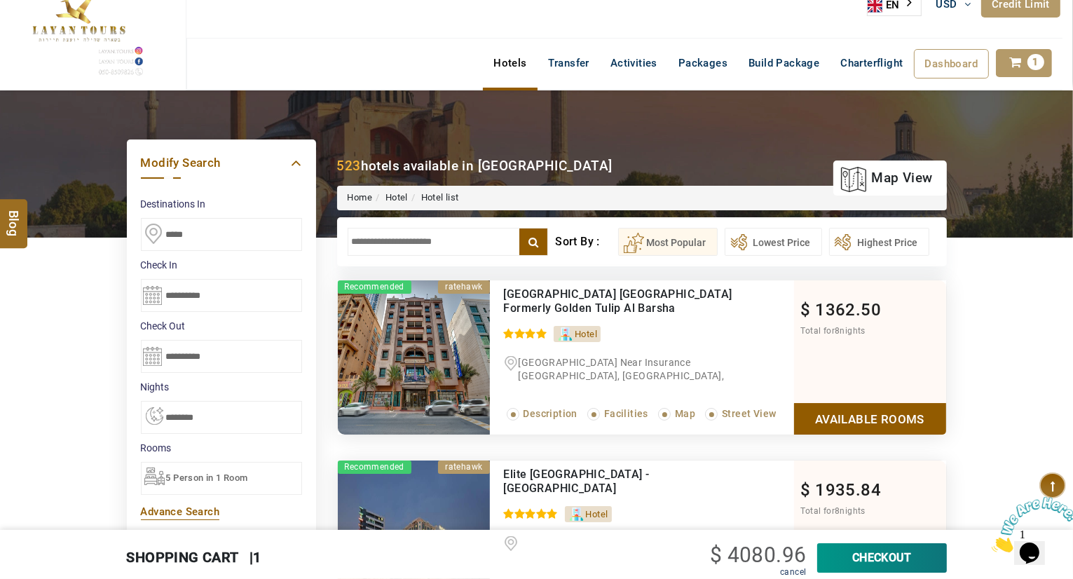
click at [423, 238] on input "text" at bounding box center [448, 242] width 201 height 28
type input "*"
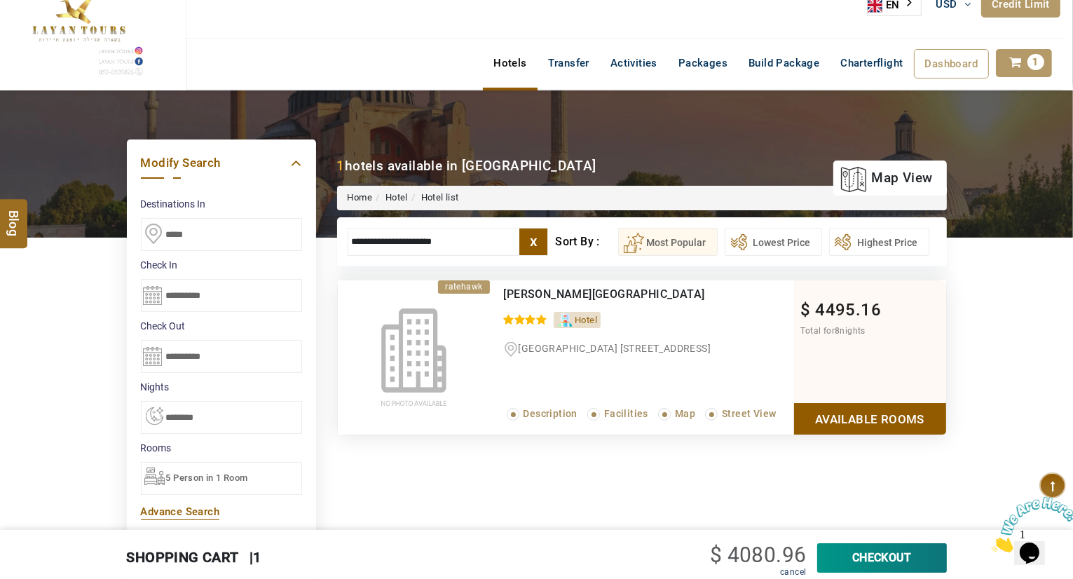
type input "**********"
click at [876, 417] on link "Available Rooms" at bounding box center [870, 419] width 152 height 32
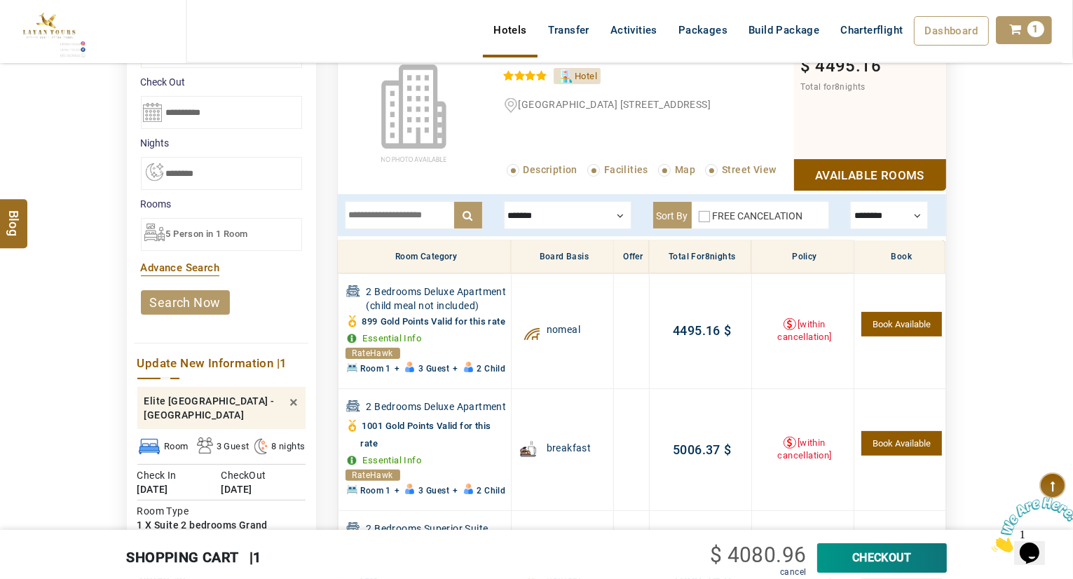
scroll to position [0, 0]
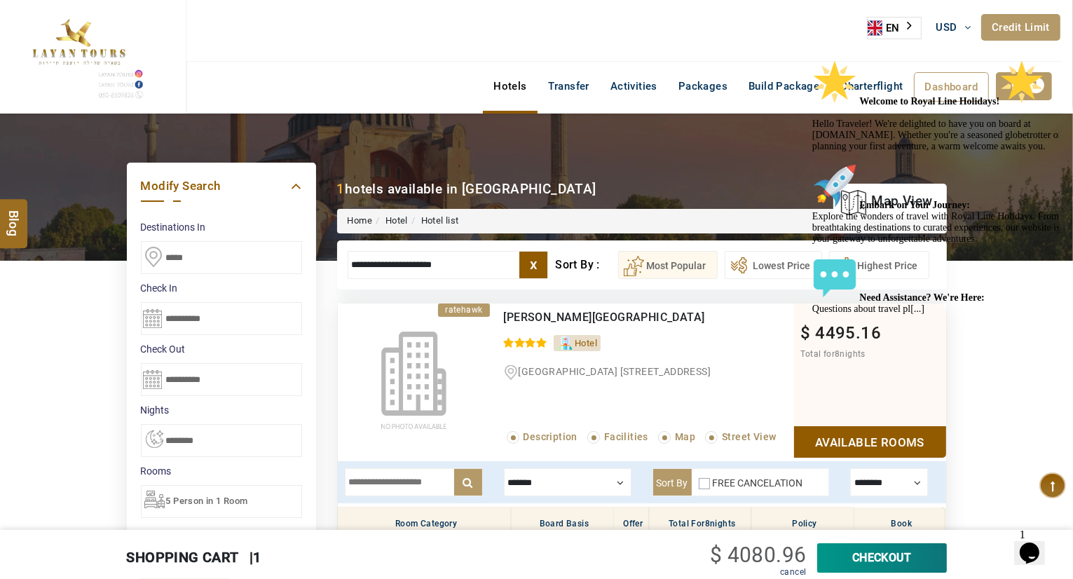
click at [246, 498] on span "5 Person in 1 Room" at bounding box center [207, 500] width 82 height 11
click at [530, 261] on label "x" at bounding box center [533, 265] width 28 height 27
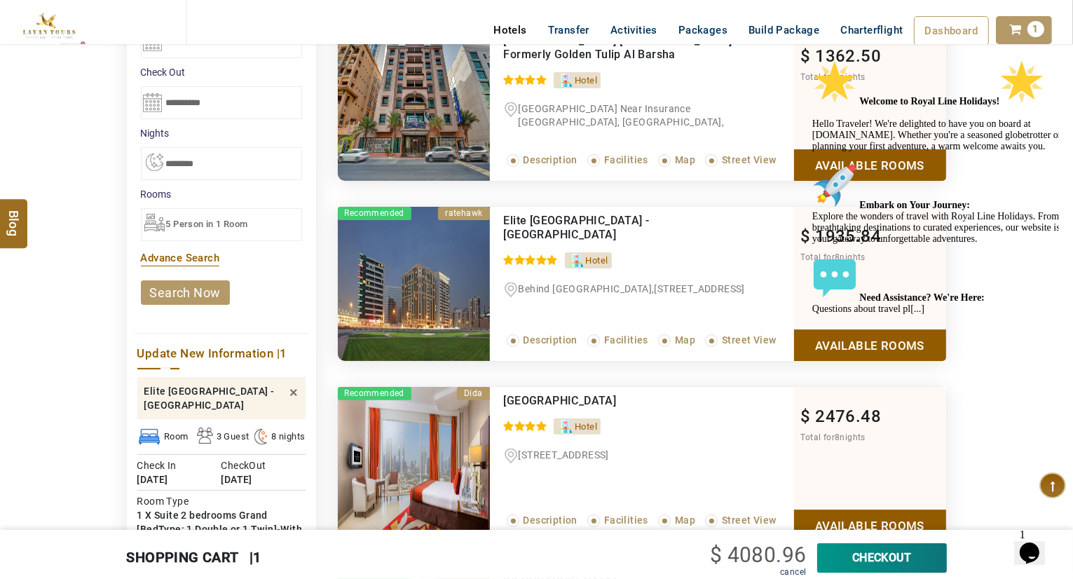
scroll to position [336, 0]
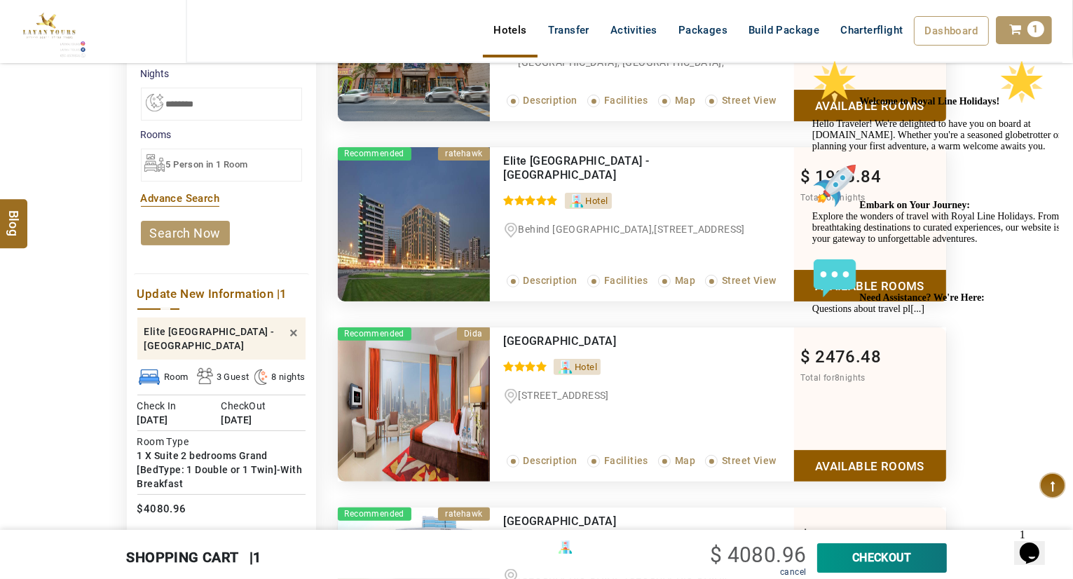
click at [273, 152] on div "5 Person in 1 Room" at bounding box center [221, 165] width 161 height 33
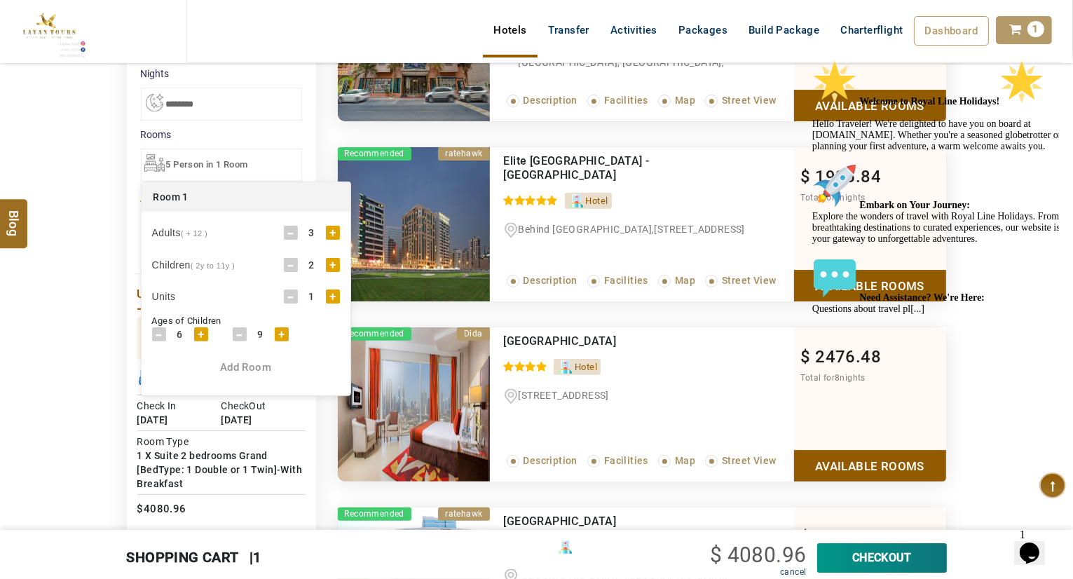
click at [287, 231] on div "-" at bounding box center [291, 233] width 14 height 14
click at [249, 364] on div "Add Room" at bounding box center [246, 367] width 209 height 15
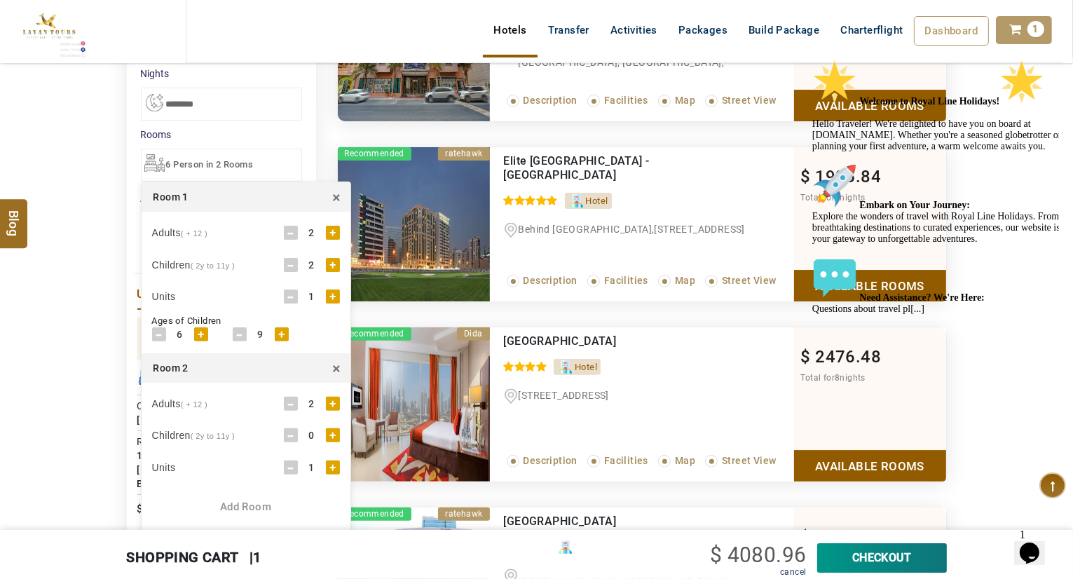
click at [289, 228] on div "-" at bounding box center [291, 233] width 14 height 14
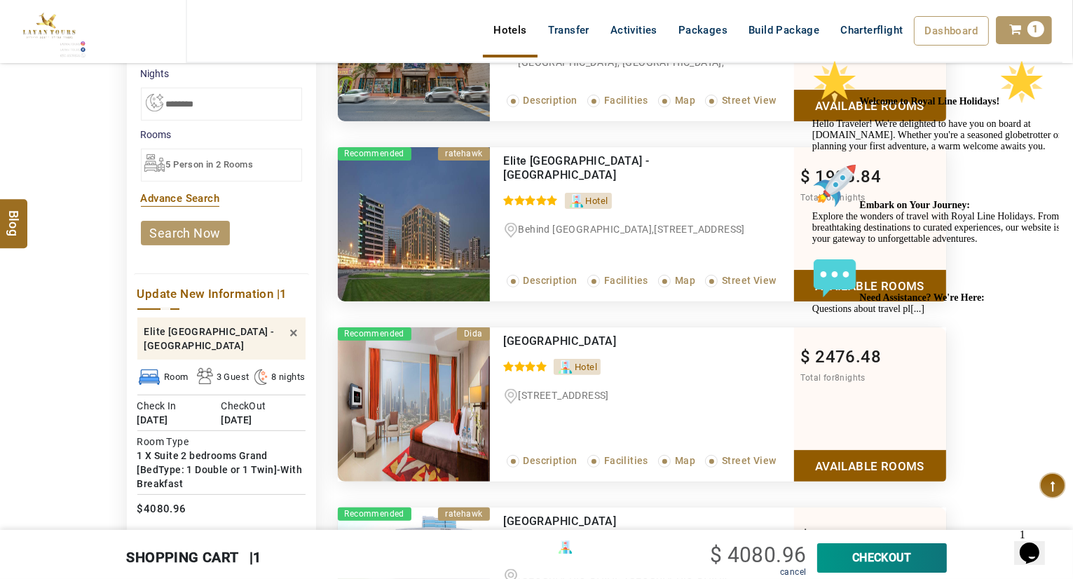
click at [214, 232] on link "search now" at bounding box center [185, 233] width 89 height 25
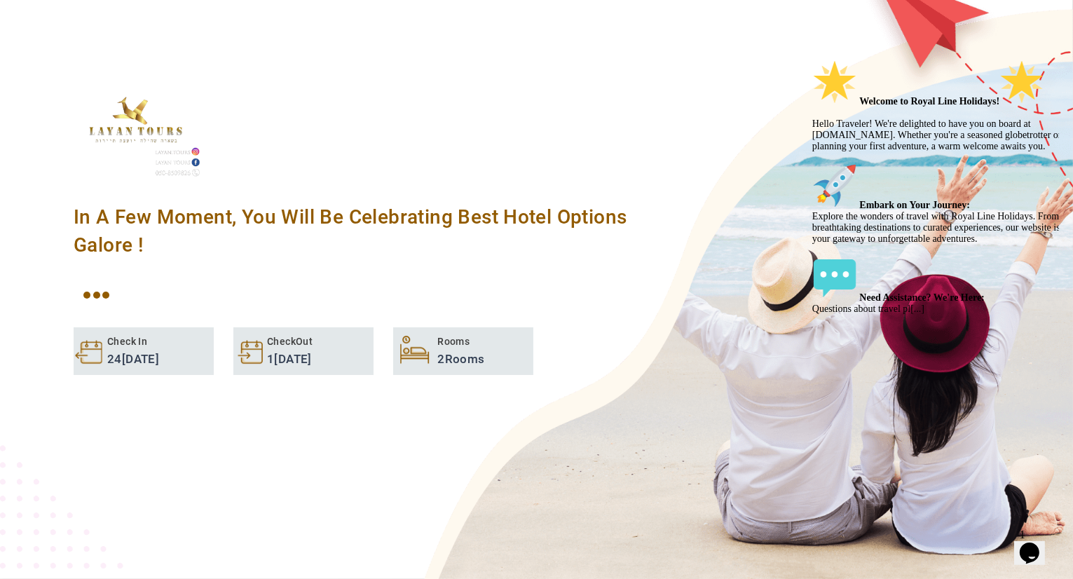
click at [811, 59] on icon "Chat attention grabber" at bounding box center [811, 59] width 0 height 0
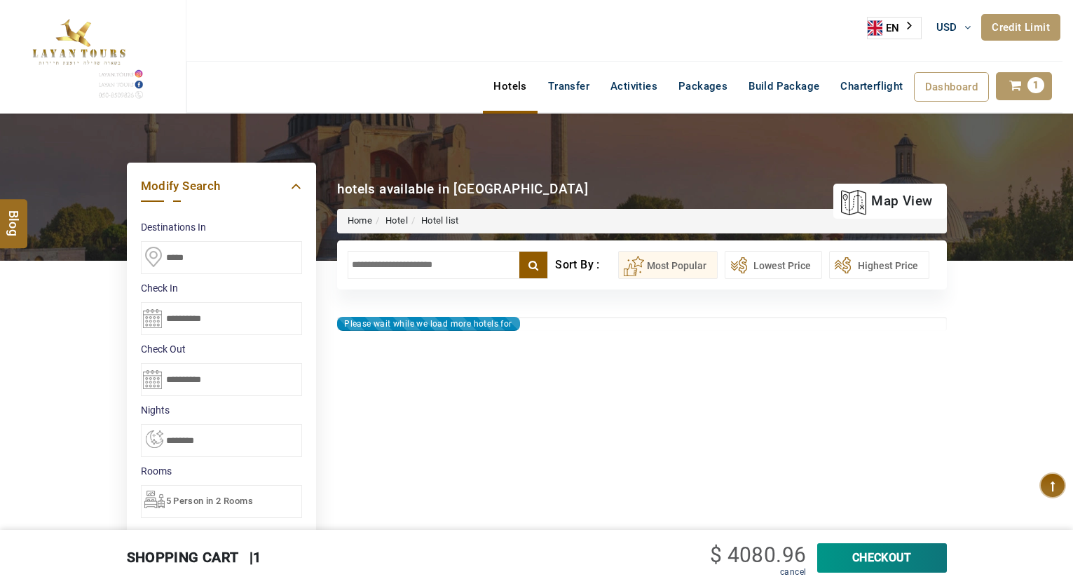
select select "*"
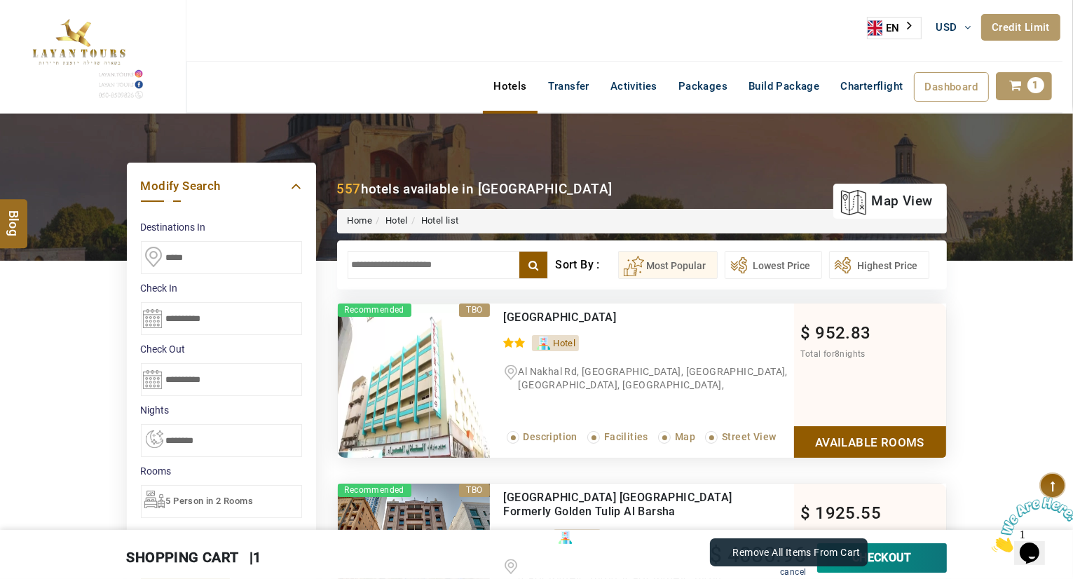
click at [785, 569] on link "cancel" at bounding box center [793, 572] width 26 height 10
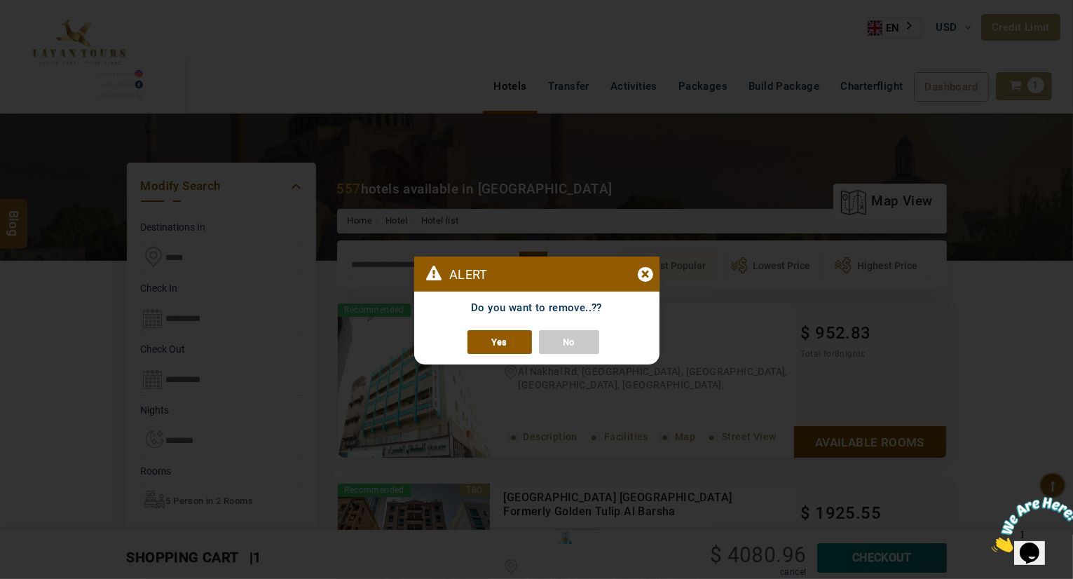
click at [476, 346] on link "Yes" at bounding box center [499, 342] width 64 height 24
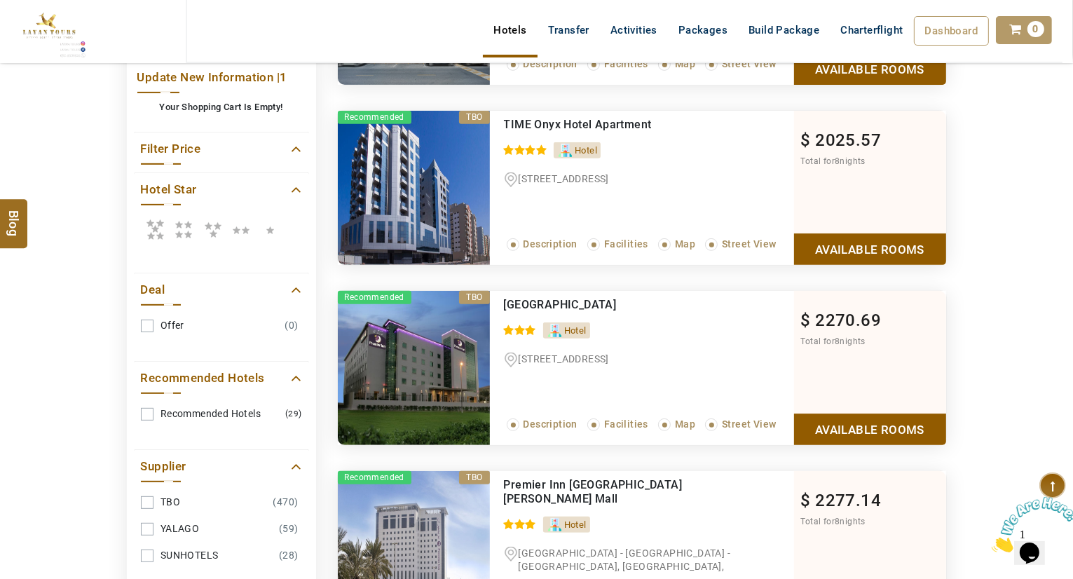
scroll to position [47, 0]
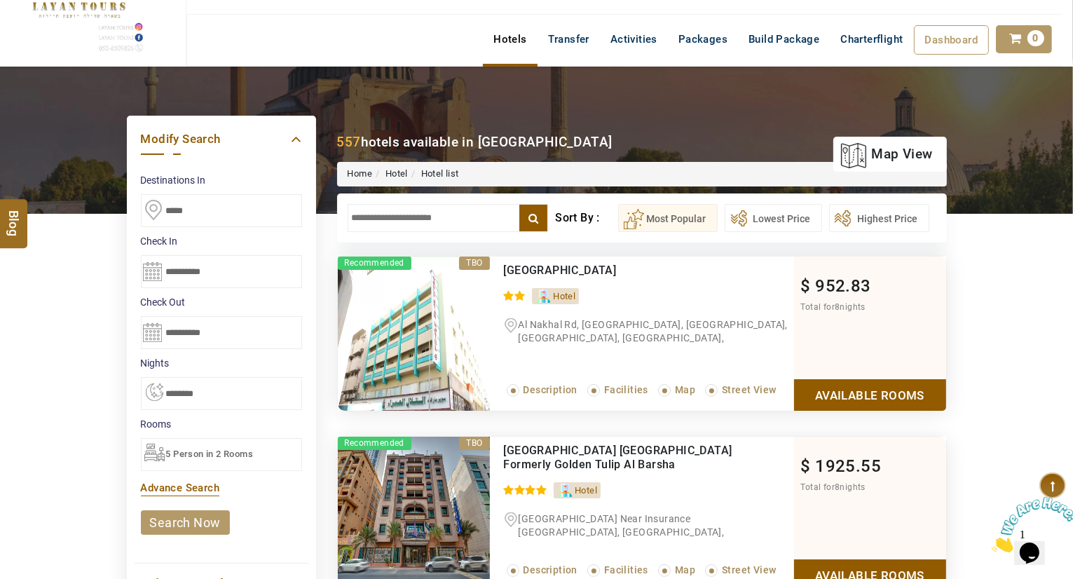
click at [387, 210] on input "text" at bounding box center [448, 218] width 201 height 28
type input "*"
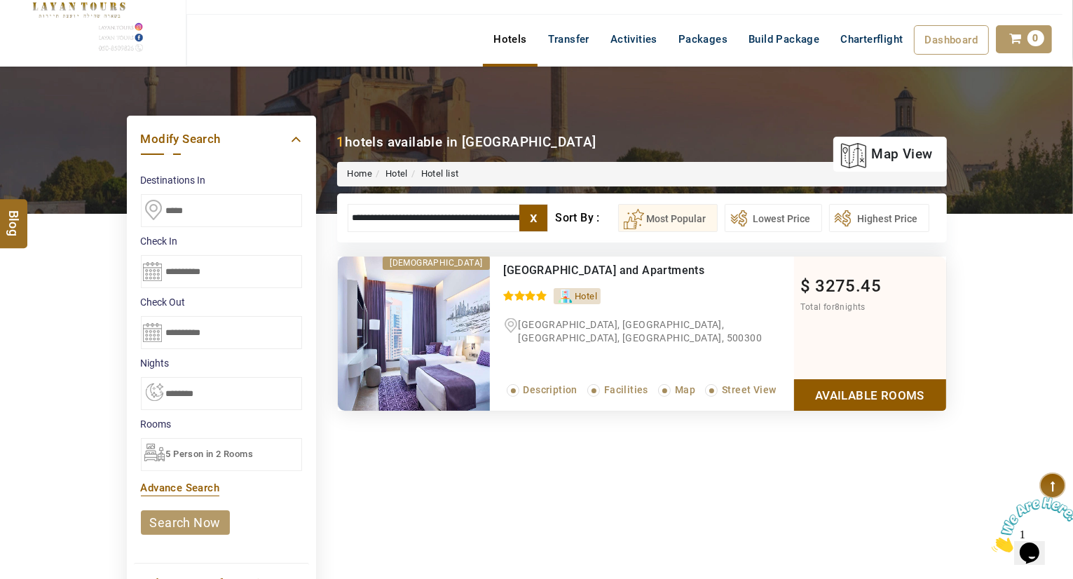
type input "**********"
drag, startPoint x: 903, startPoint y: 376, endPoint x: 875, endPoint y: 385, distance: 30.1
click at [875, 385] on div "$ 3275.45 Total for 8 nights Available Rooms" at bounding box center [870, 333] width 152 height 154
click at [875, 385] on link "Available Rooms" at bounding box center [870, 395] width 152 height 32
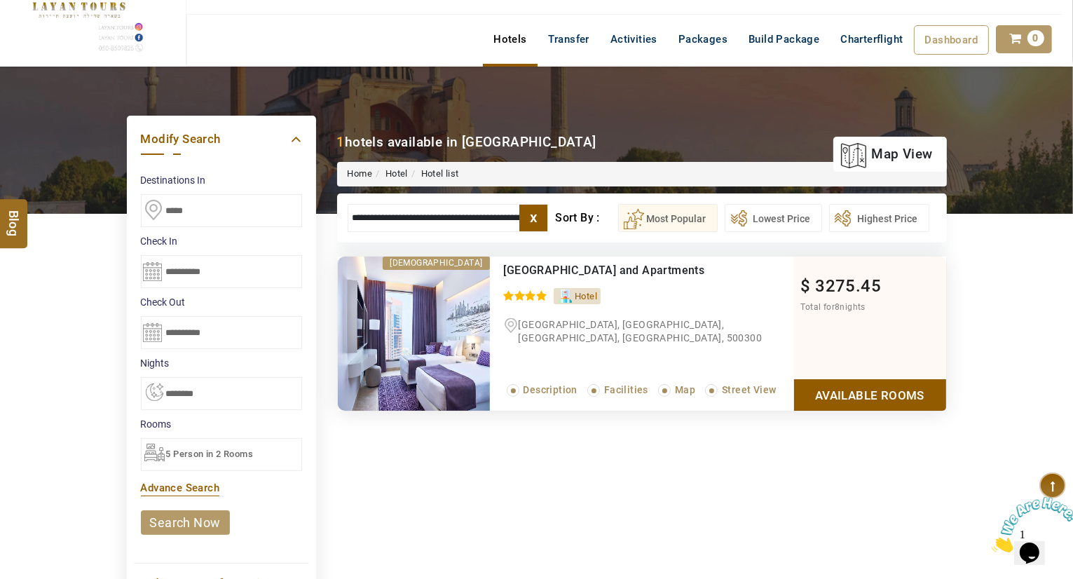
scroll to position [267, 0]
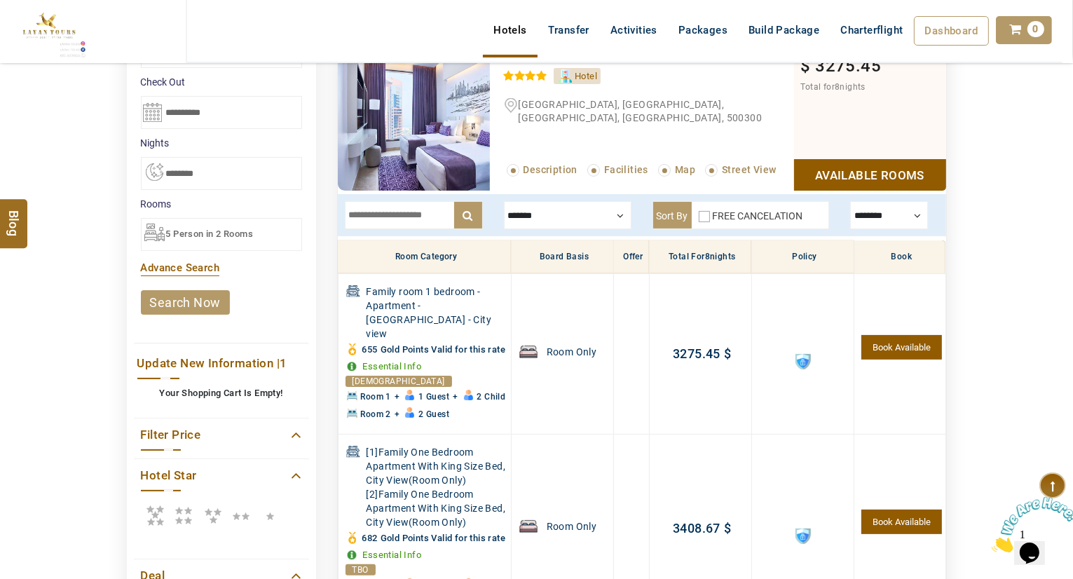
click at [547, 205] on div at bounding box center [568, 215] width 128 height 28
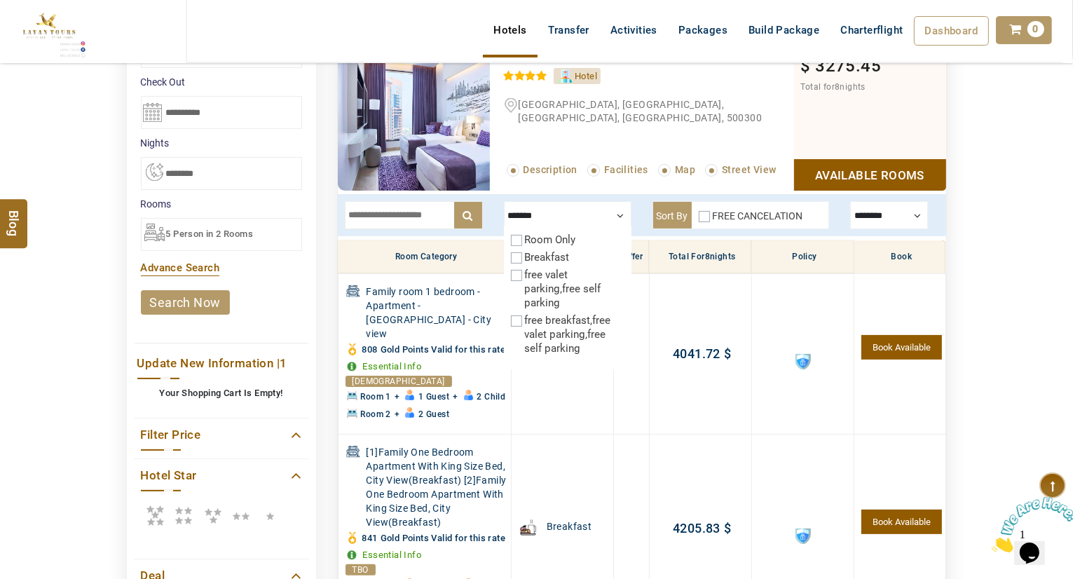
click at [611, 208] on div at bounding box center [568, 215] width 128 height 28
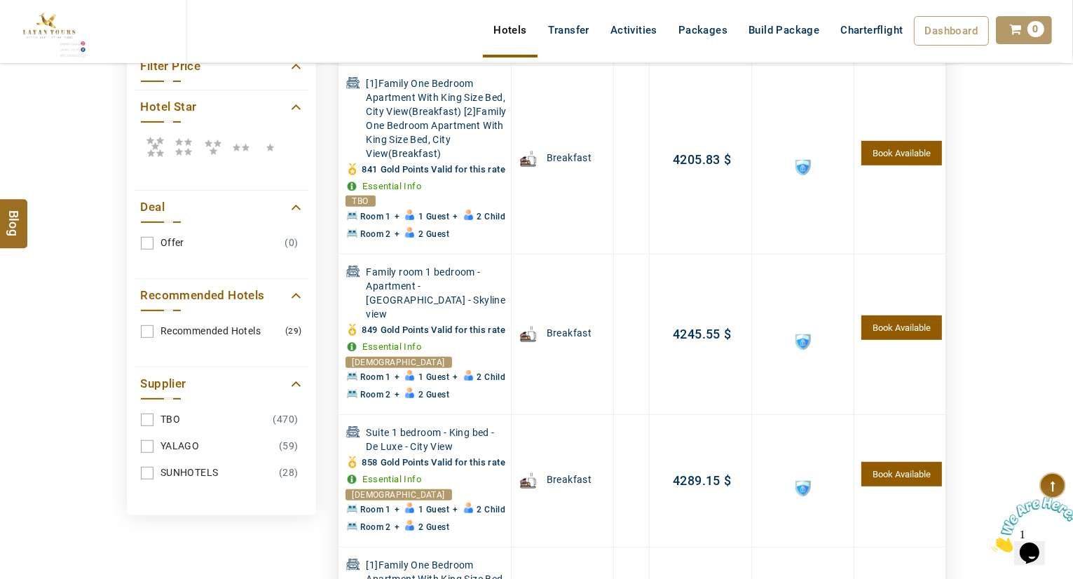
scroll to position [129, 0]
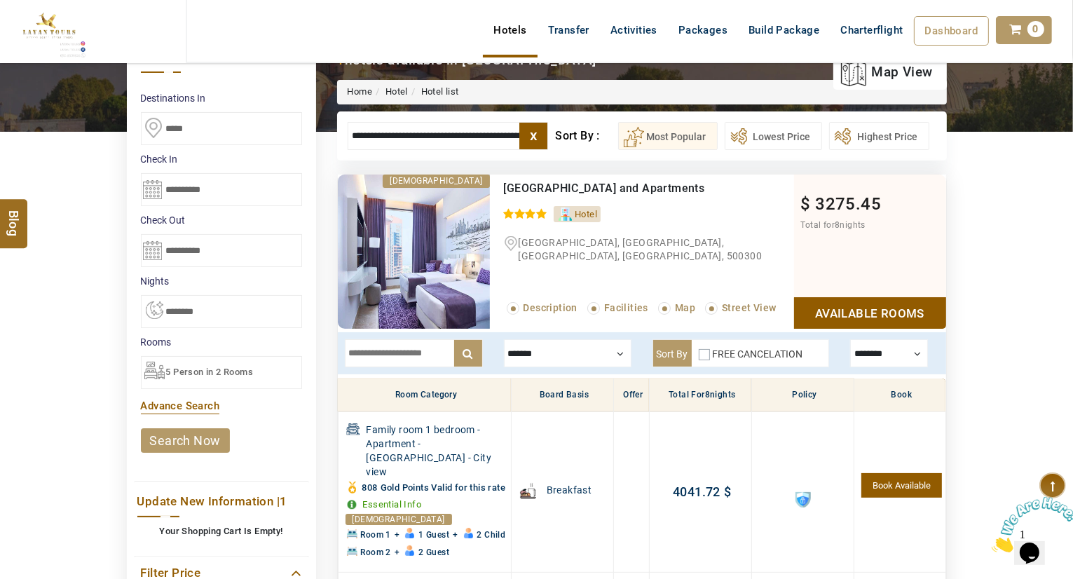
click at [181, 356] on div "5 Person in 2 Rooms" at bounding box center [221, 372] width 161 height 33
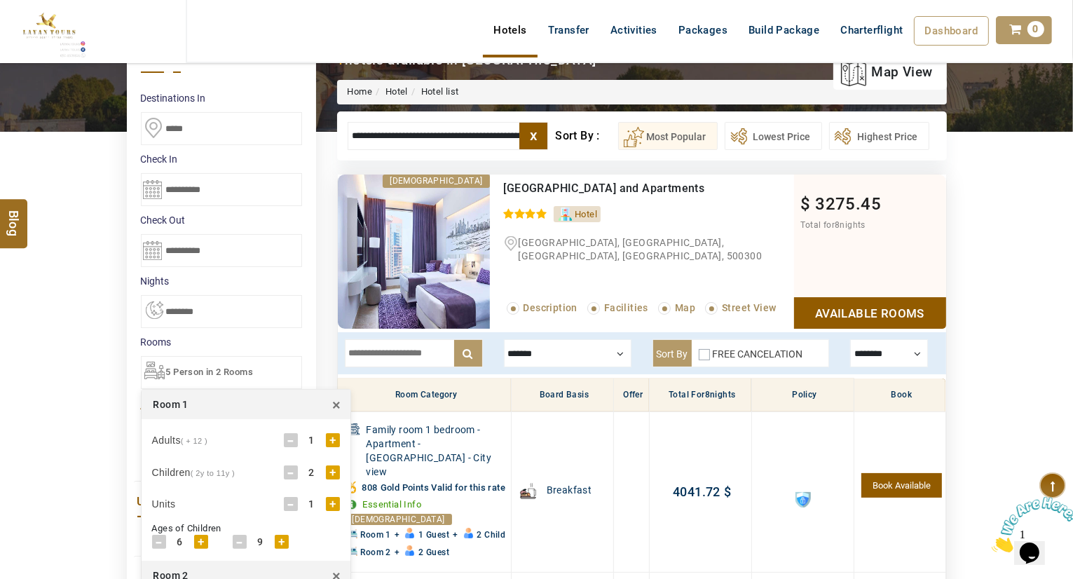
click at [331, 438] on div "+" at bounding box center [333, 440] width 14 height 14
click at [284, 433] on div "-" at bounding box center [291, 440] width 14 height 14
click at [253, 416] on div "Room 1 ×" at bounding box center [246, 404] width 209 height 29
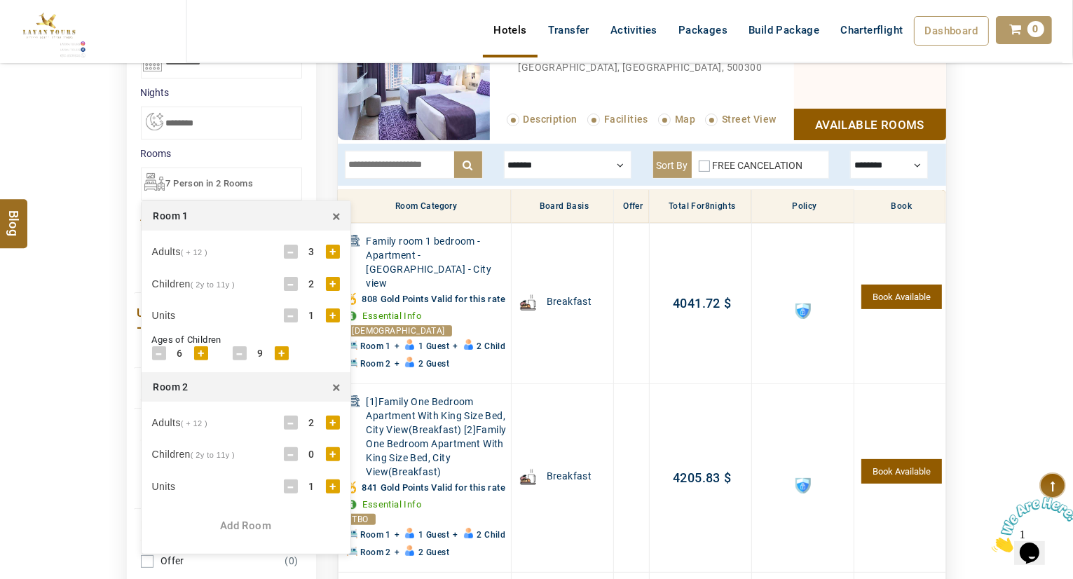
scroll to position [381, 0]
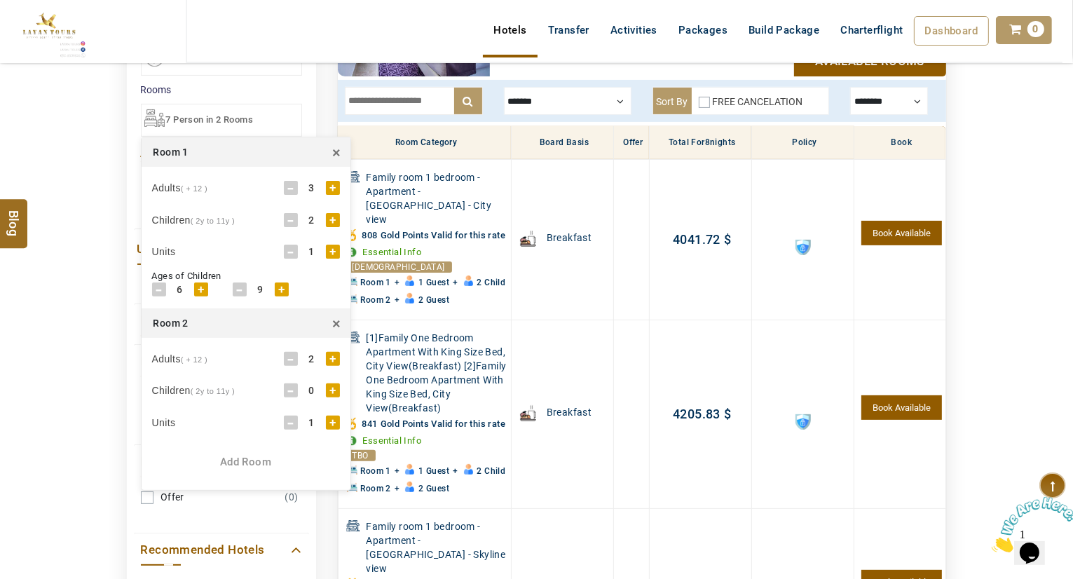
click at [336, 320] on span "×" at bounding box center [336, 324] width 8 height 22
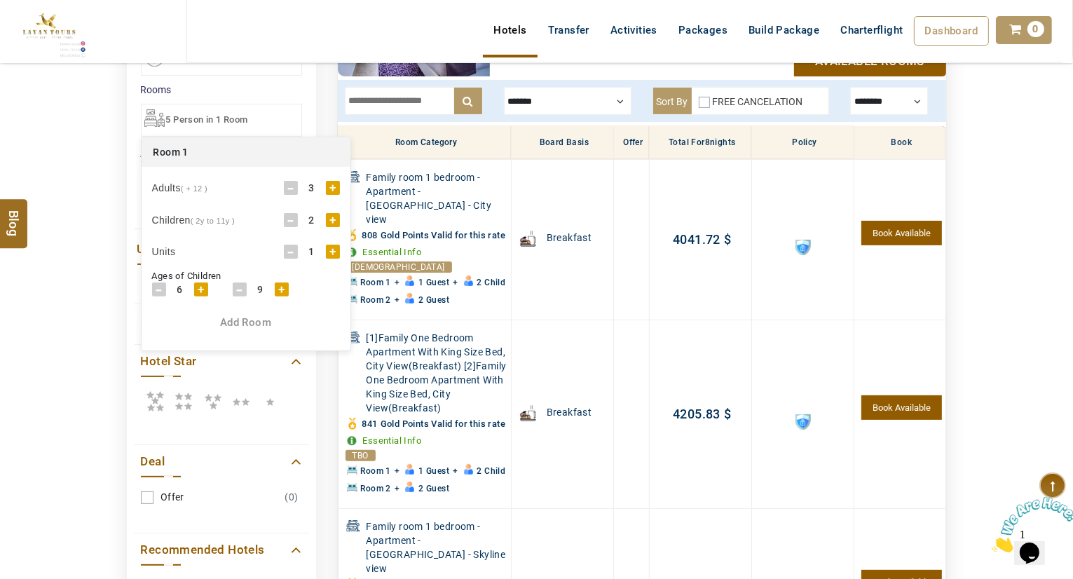
click at [114, 169] on div "DESTINATION + Add Destination Nationality Afghanistan Albania Algeria American …" at bounding box center [536, 400] width 1073 height 1336
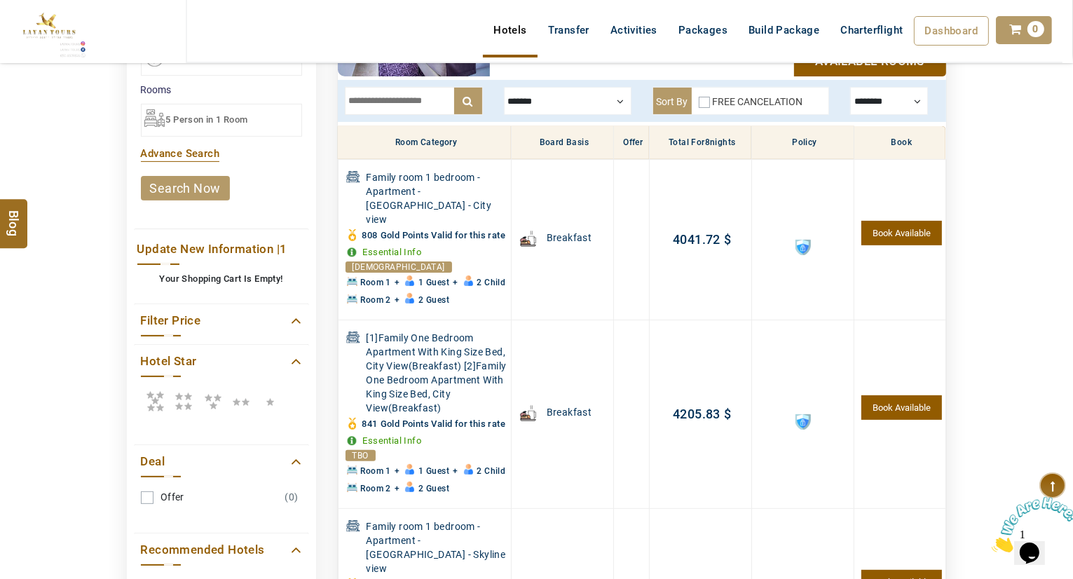
click at [193, 188] on link "search now" at bounding box center [185, 188] width 89 height 25
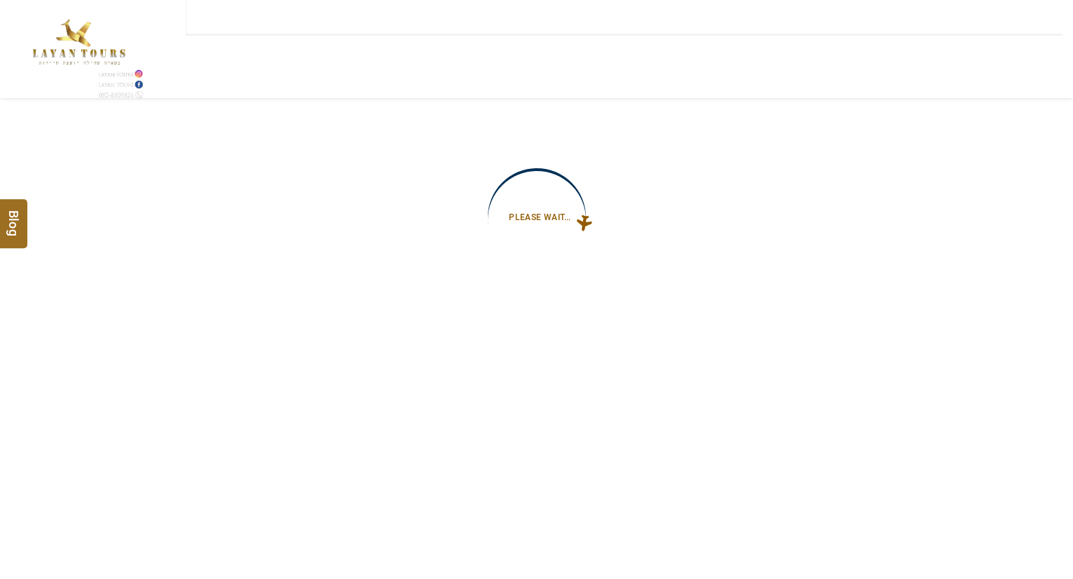
type input "**********"
select select "*"
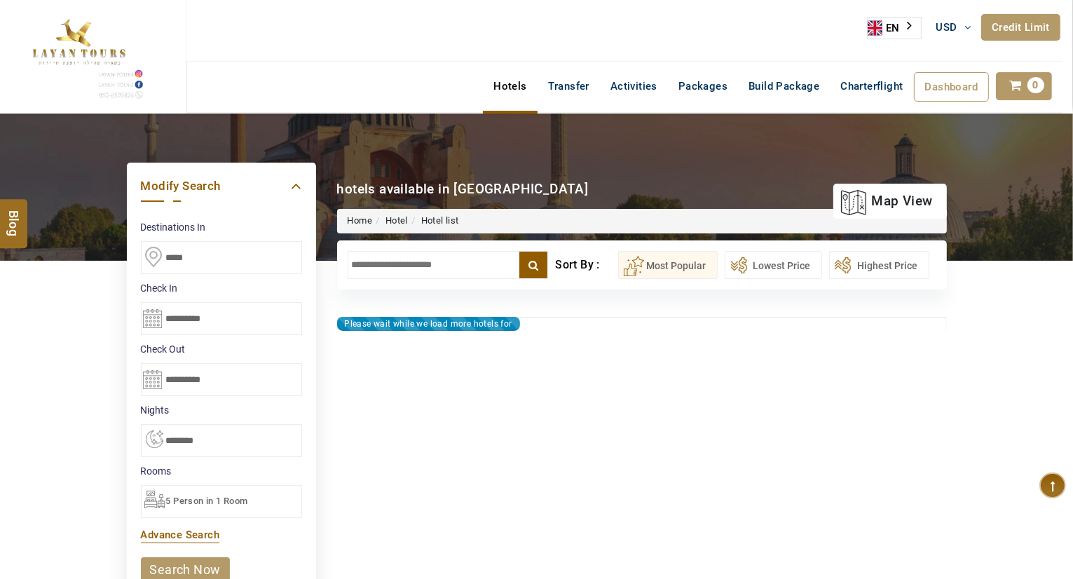
type input "**********"
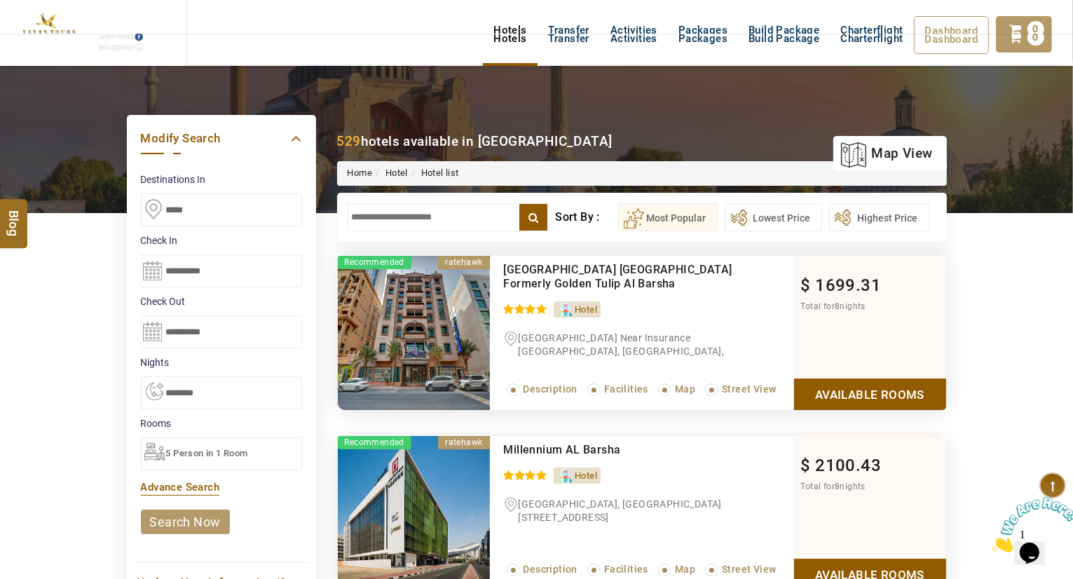
scroll to position [39, 0]
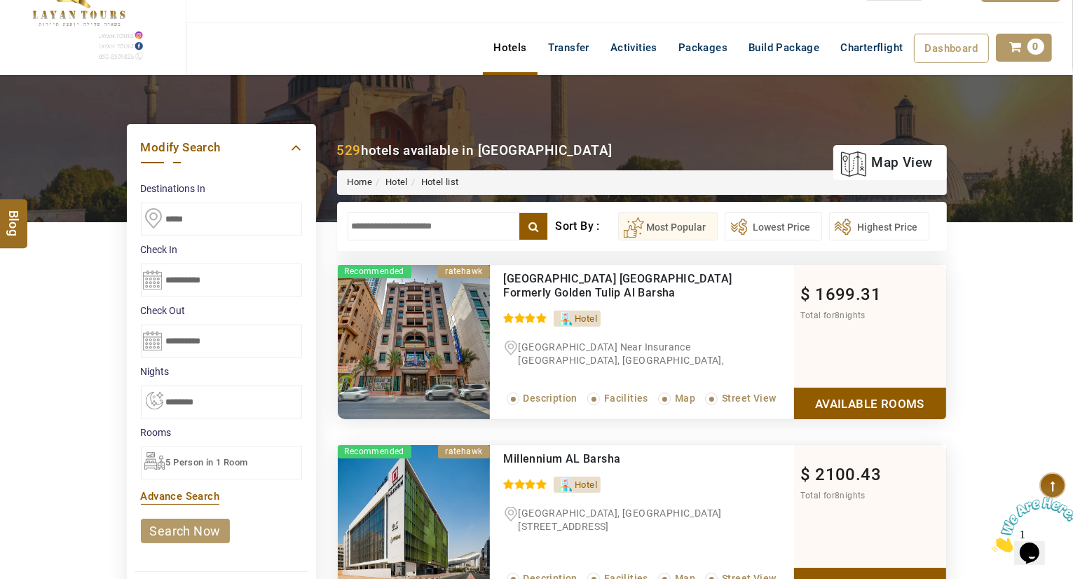
click at [438, 217] on input "text" at bounding box center [448, 226] width 201 height 28
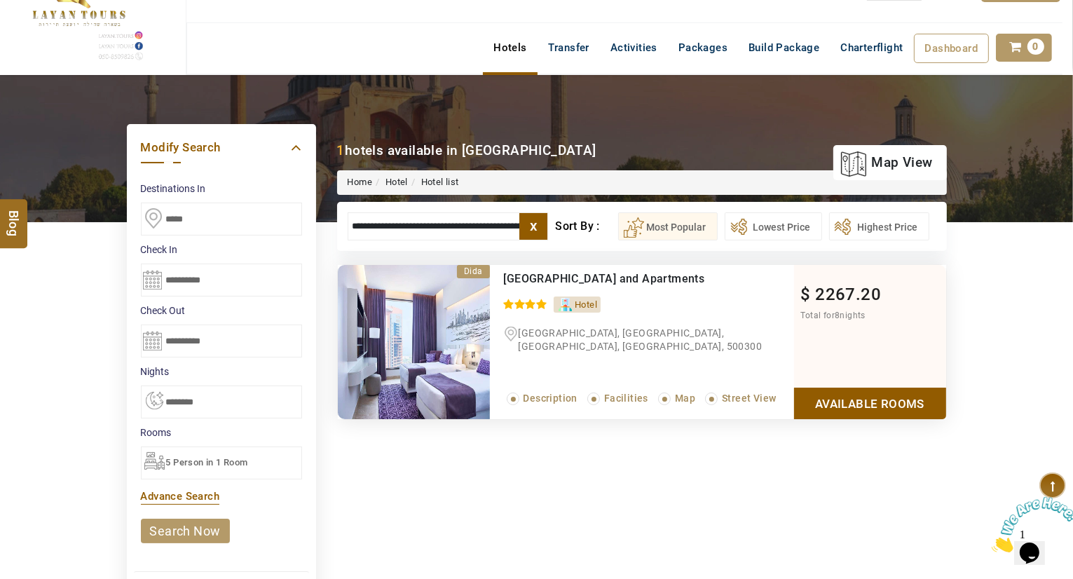
type input "**********"
click at [886, 409] on link "Available Rooms" at bounding box center [870, 404] width 152 height 32
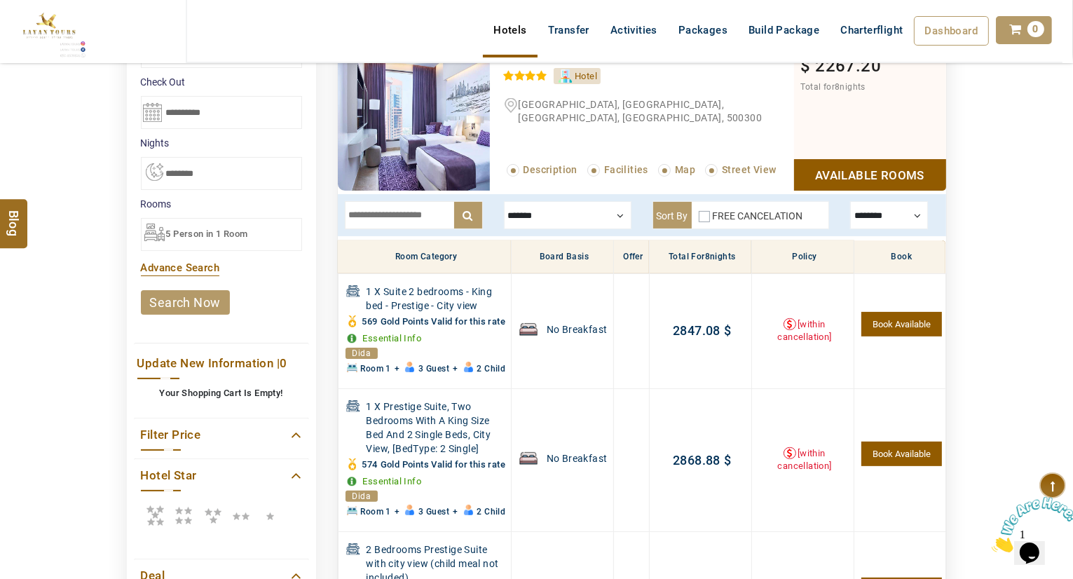
click at [551, 217] on div at bounding box center [568, 215] width 128 height 28
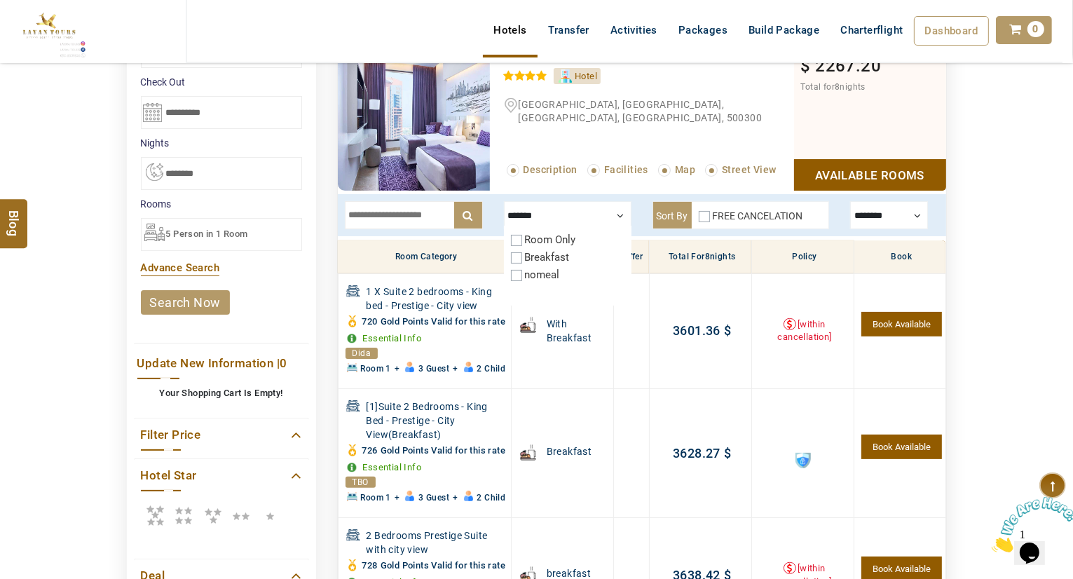
click at [320, 242] on div "**********" at bounding box center [221, 486] width 210 height 901
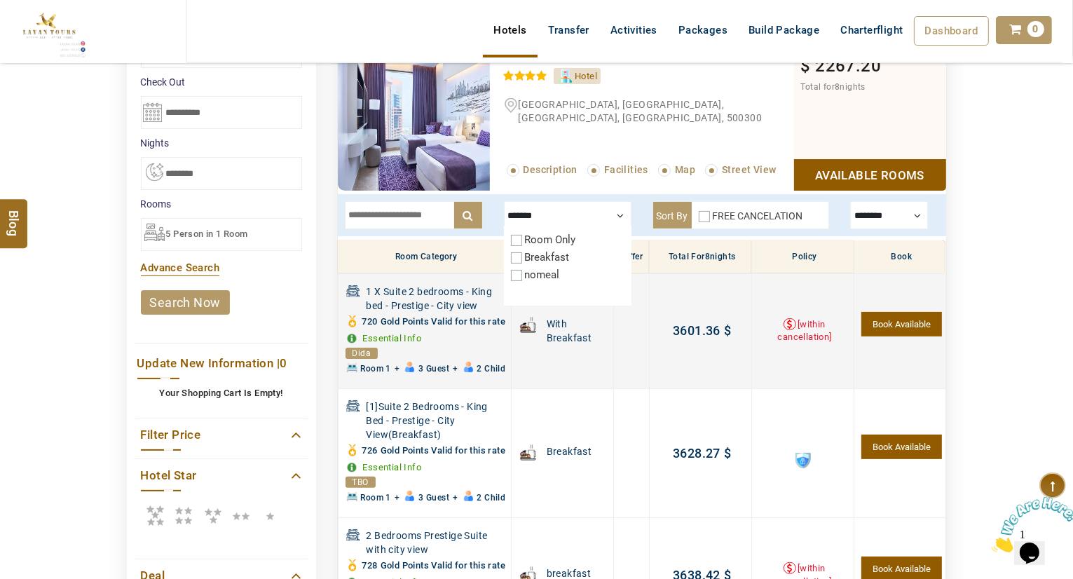
click at [919, 328] on link "Book Available" at bounding box center [901, 324] width 80 height 25
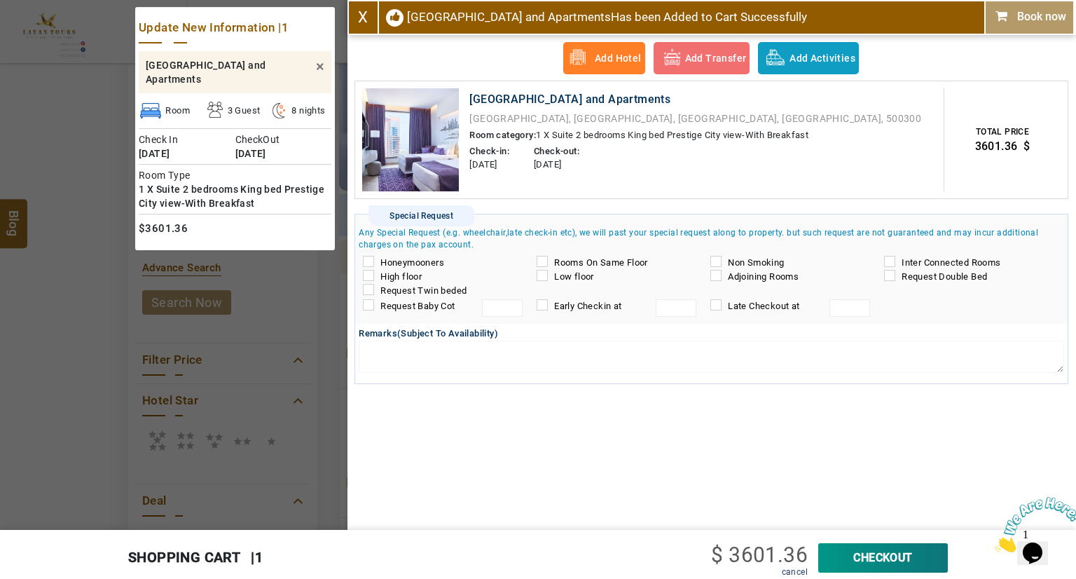
click at [661, 432] on div "Add Hotel Add Transfer Add Activities Add Resturant [GEOGRAPHIC_DATA] and Apart…" at bounding box center [712, 289] width 729 height 579
click at [792, 576] on link "cancel" at bounding box center [795, 572] width 26 height 10
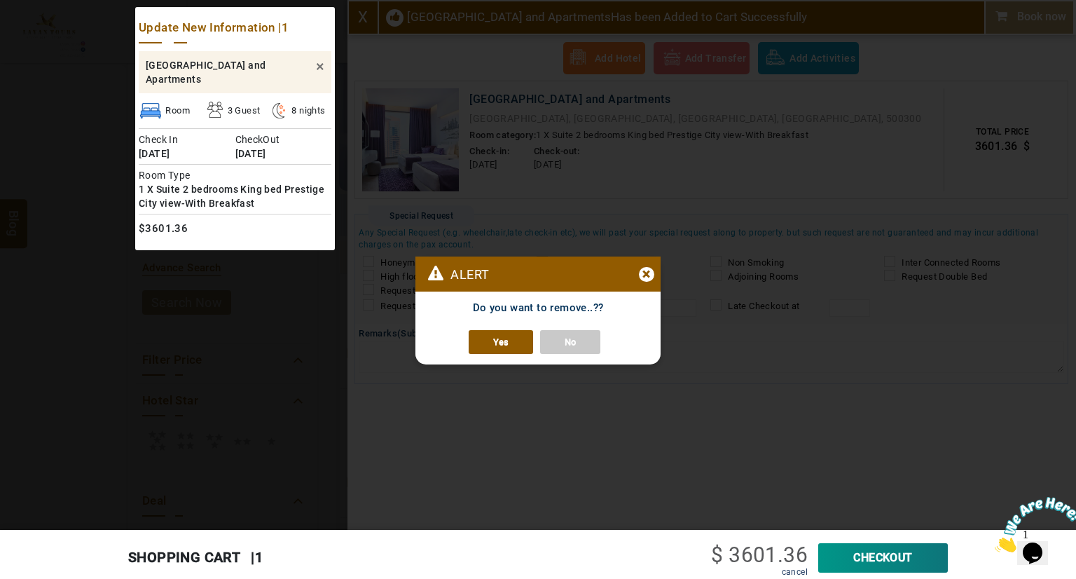
click at [495, 338] on link "Yes" at bounding box center [501, 342] width 64 height 24
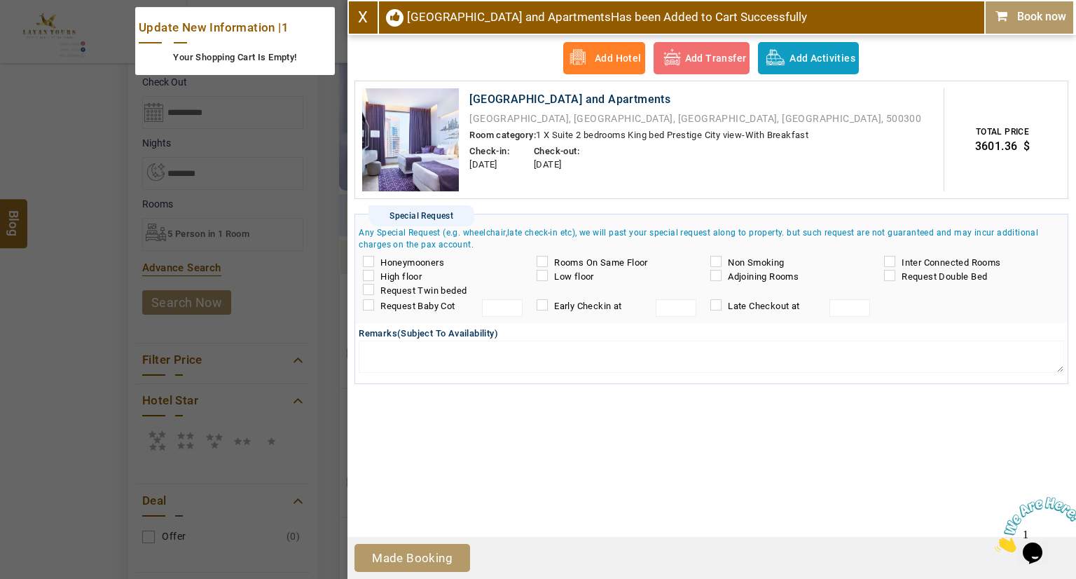
click at [357, 26] on span "X" at bounding box center [363, 17] width 29 height 33
click at [358, 20] on link "X" at bounding box center [363, 17] width 10 height 18
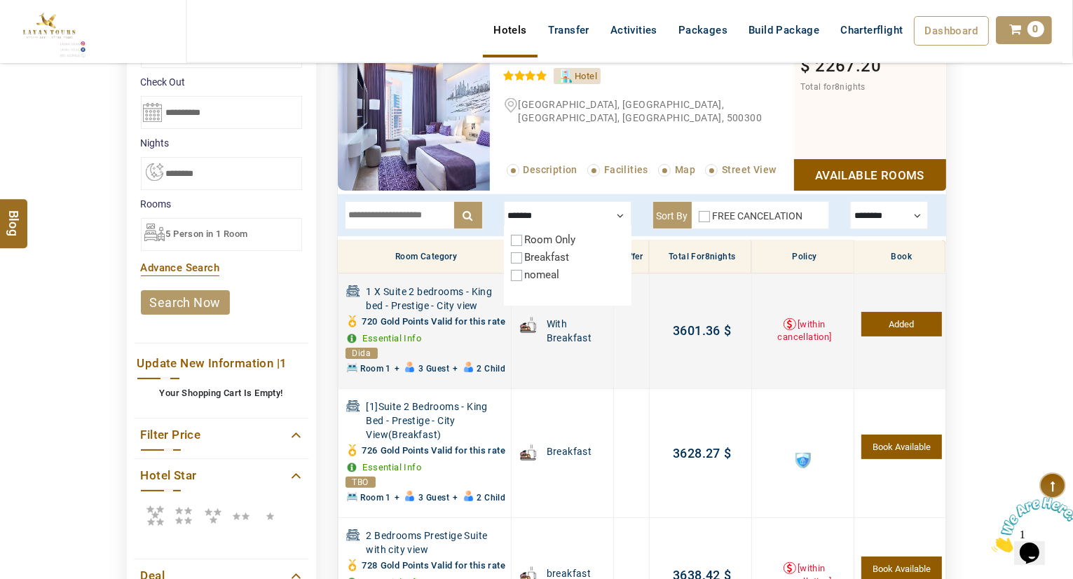
click at [402, 343] on link "Essential Info" at bounding box center [392, 338] width 59 height 11
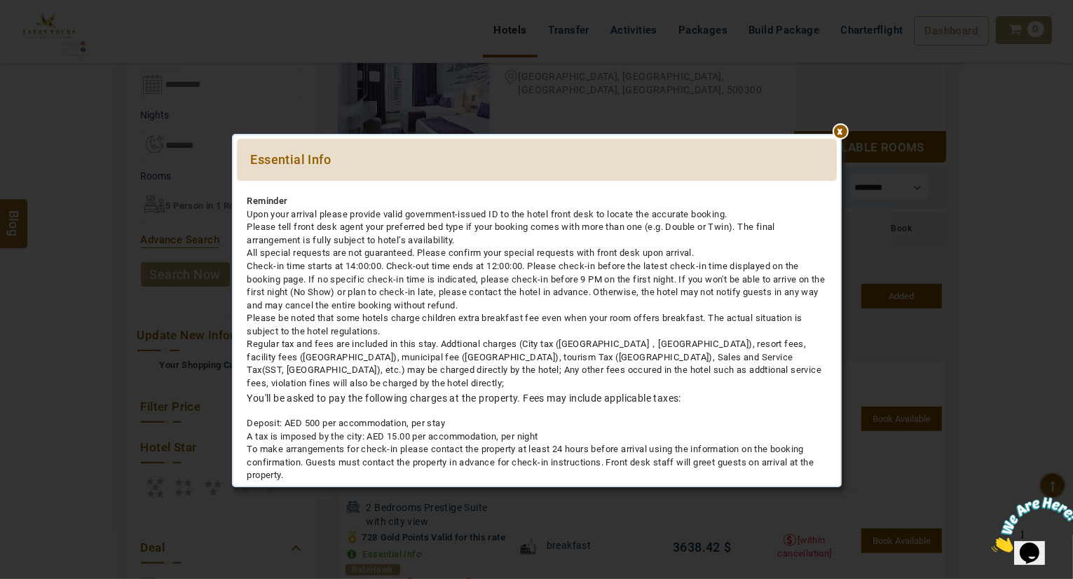
scroll to position [323, 0]
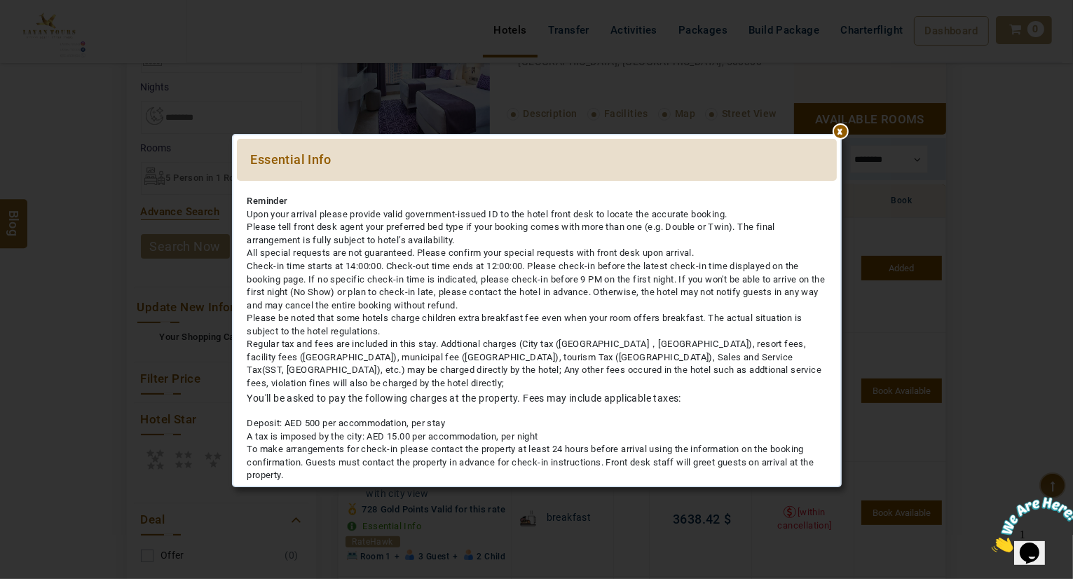
click at [509, 331] on li "Please be noted that some hotels charge children extra breakfast fee even when …" at bounding box center [536, 325] width 579 height 26
